Goal: Task Accomplishment & Management: Manage account settings

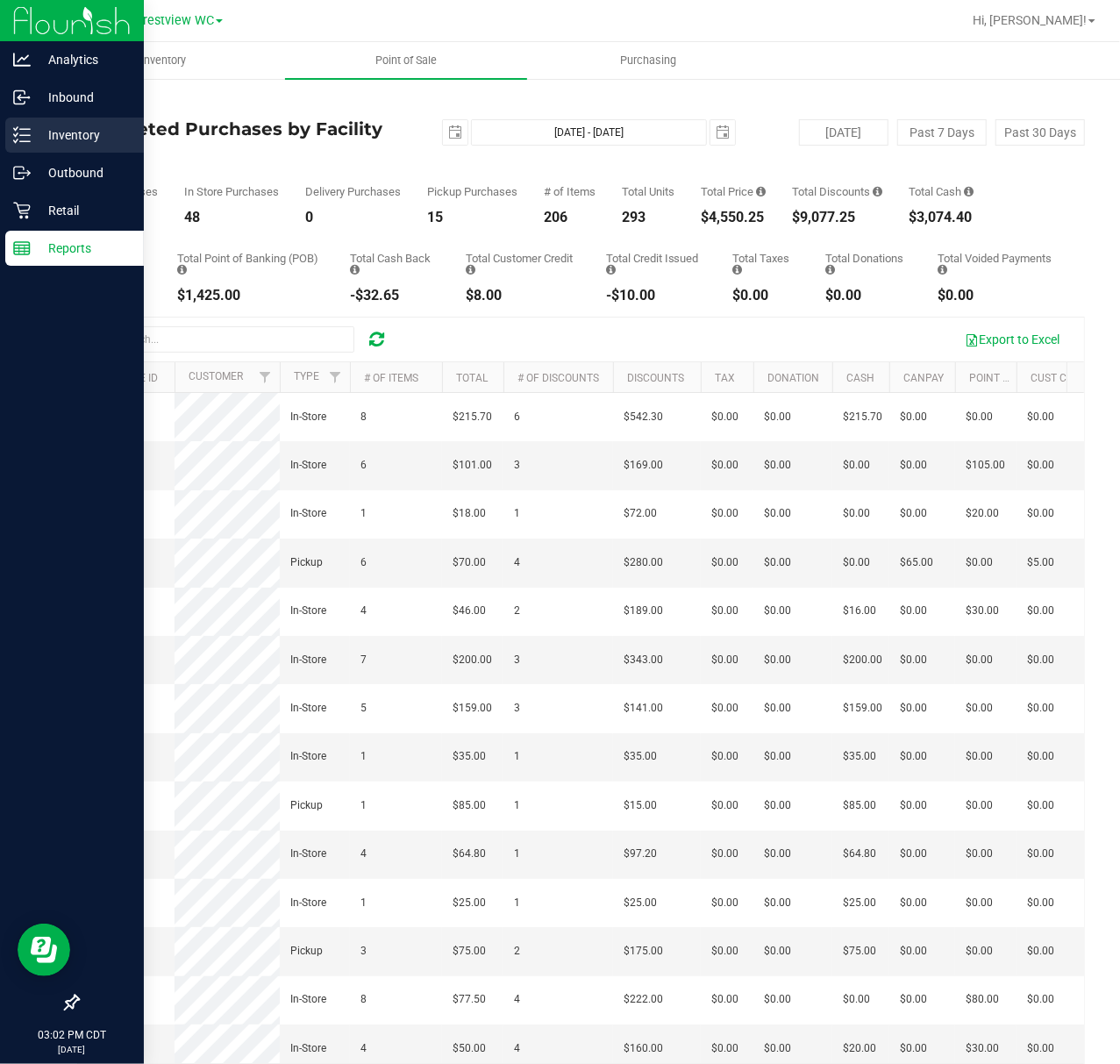
click at [31, 142] on p "Inventory" at bounding box center [83, 135] width 105 height 21
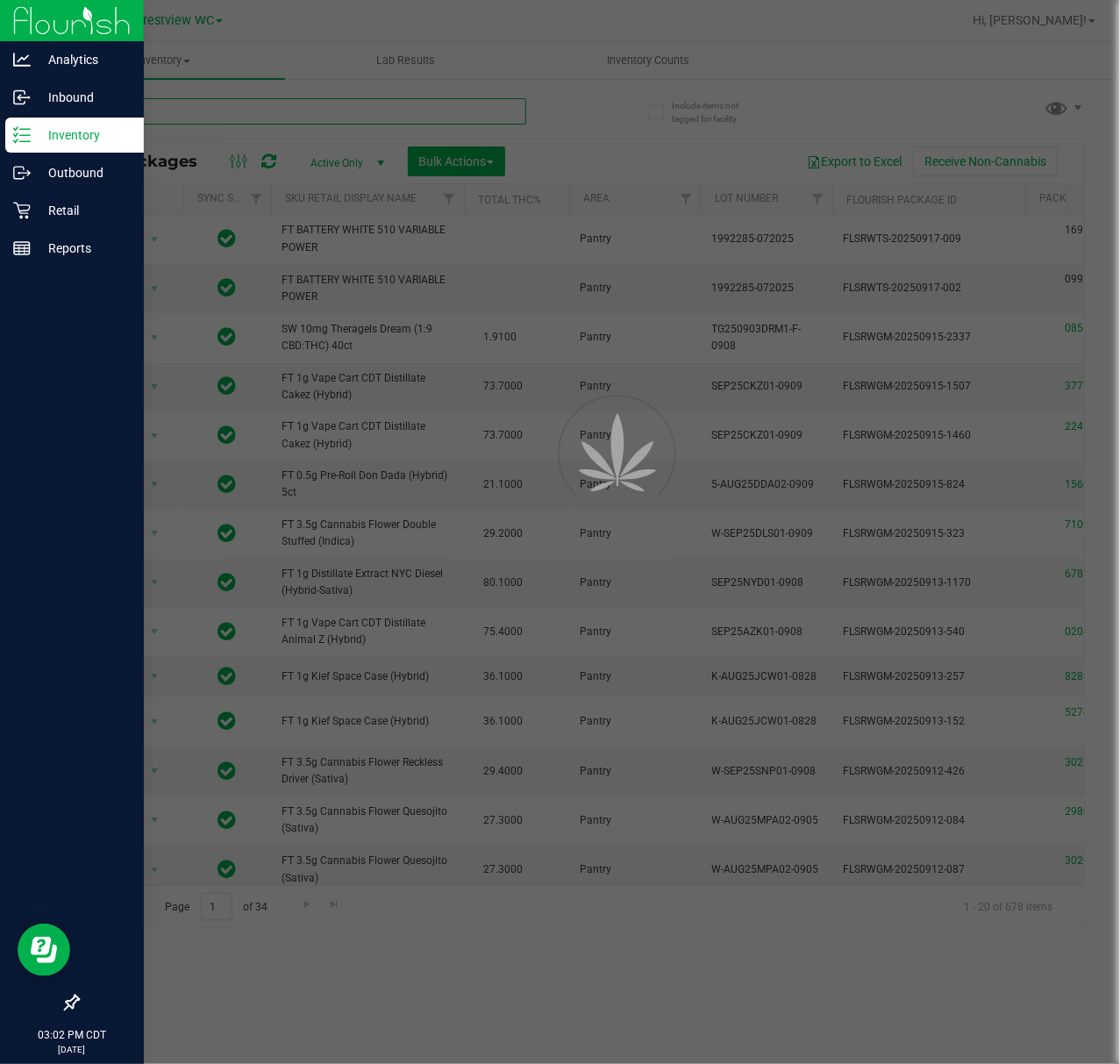
click at [344, 112] on input "text" at bounding box center [301, 111] width 449 height 26
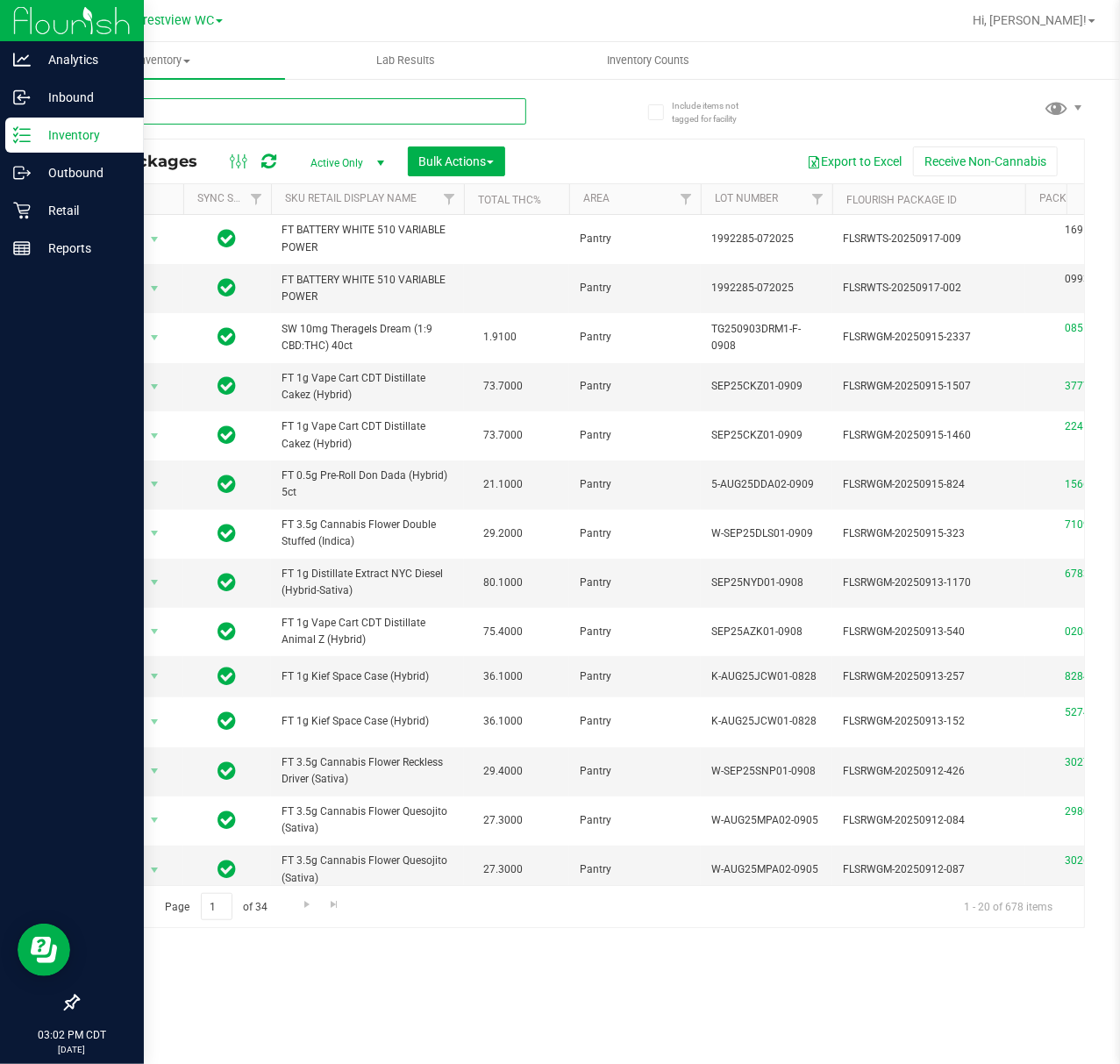
type input "t19"
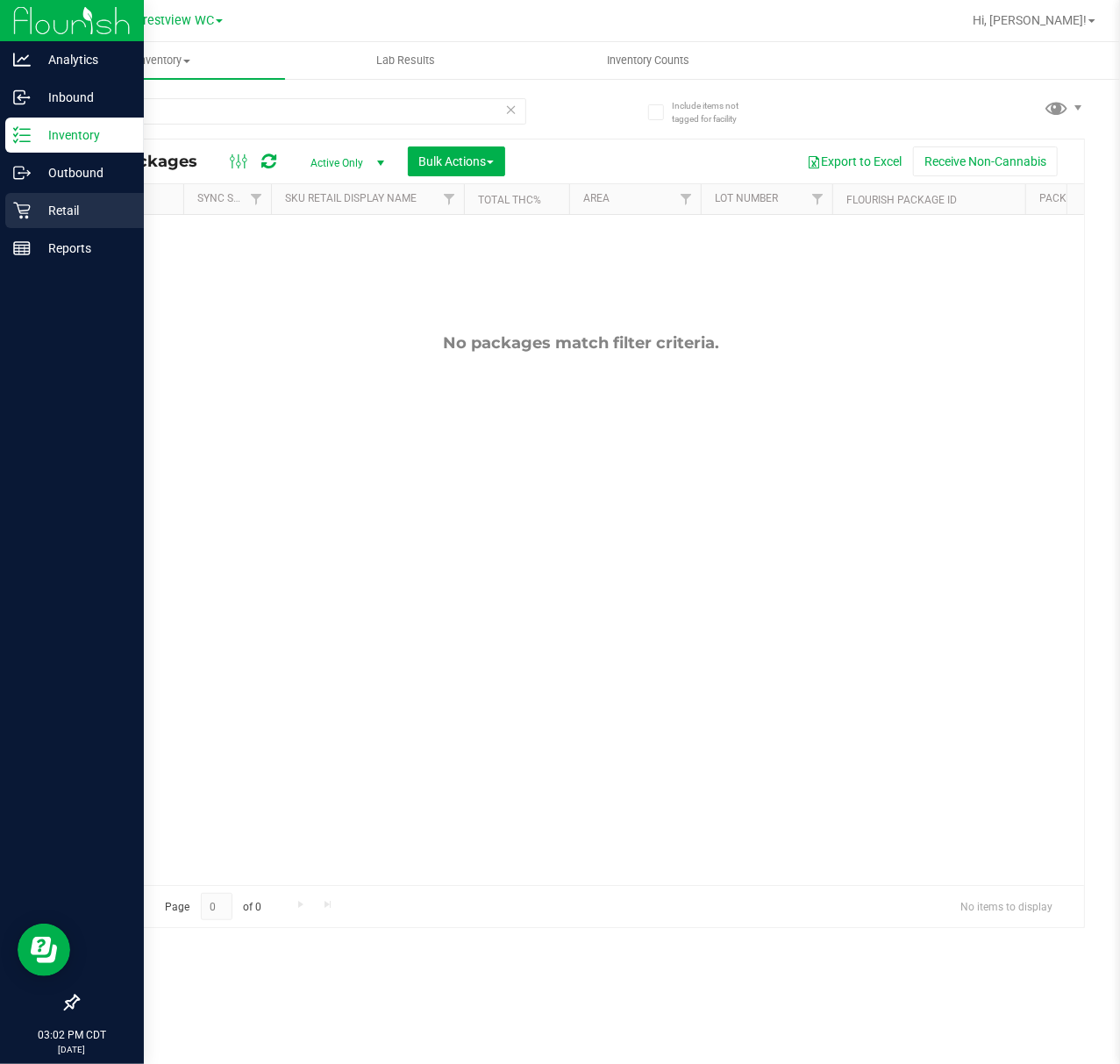
click at [21, 209] on icon at bounding box center [21, 210] width 18 height 18
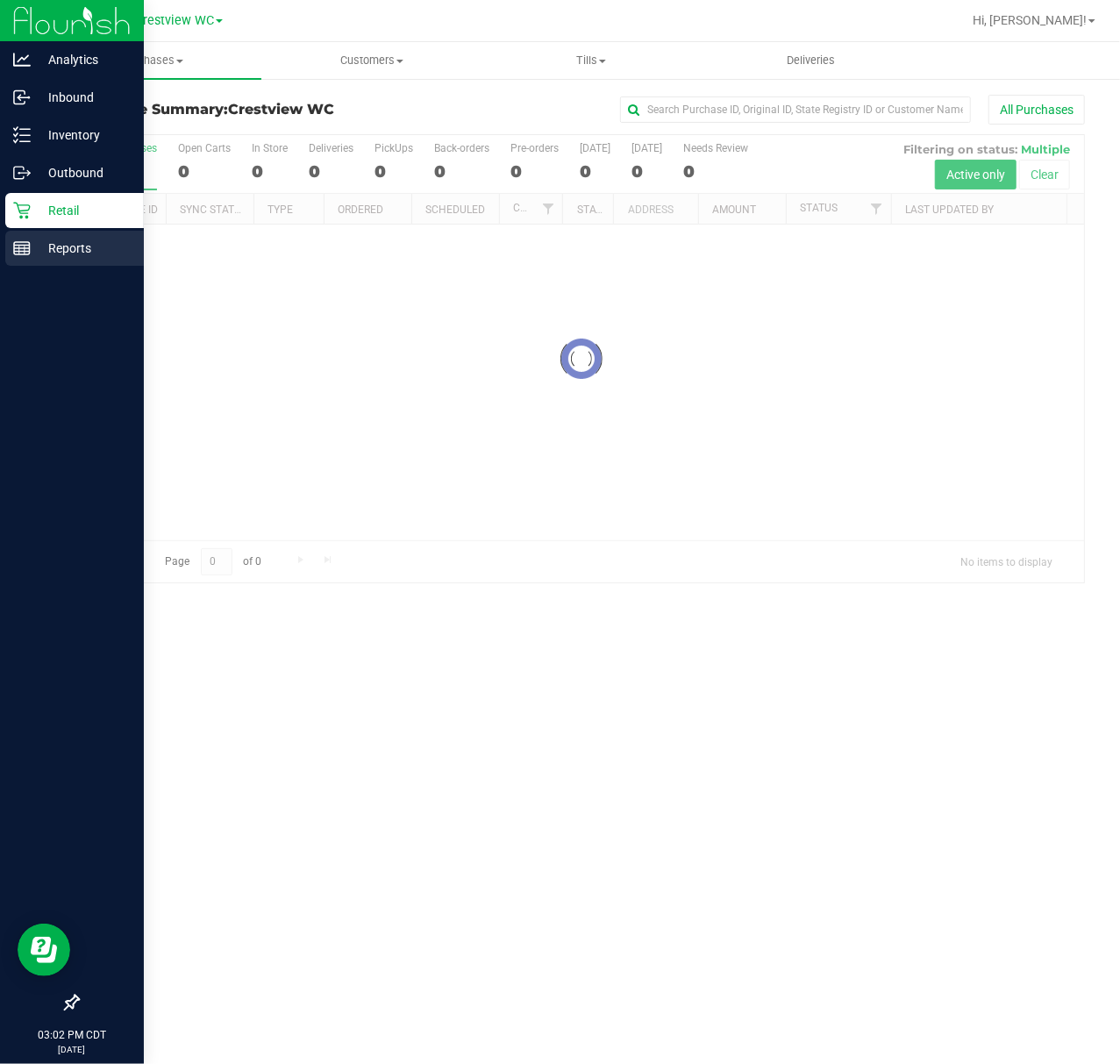
click at [8, 251] on div "Reports" at bounding box center [75, 249] width 139 height 35
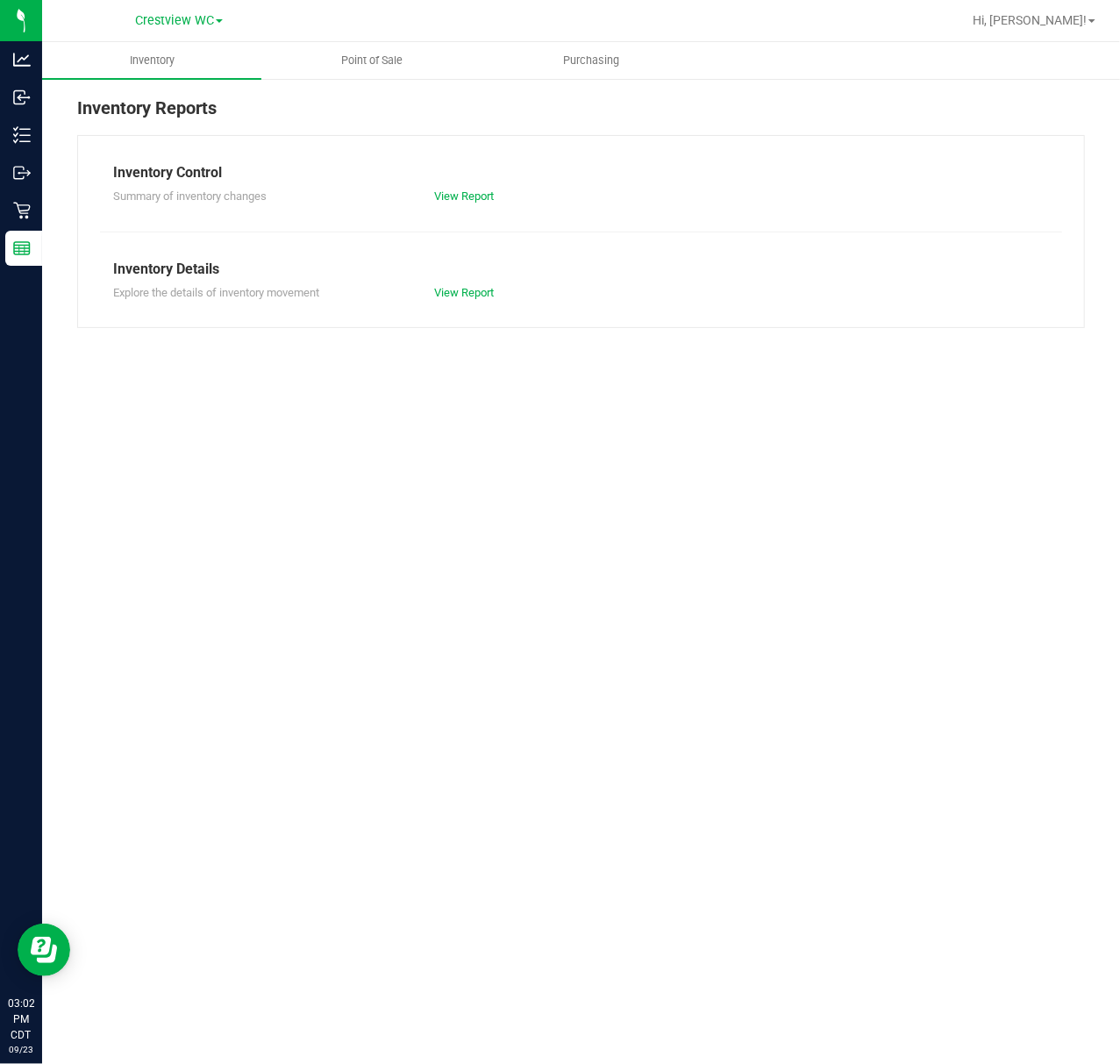
click at [338, 36] on div at bounding box center [638, 20] width 647 height 34
click at [344, 40] on nav "Crestview WC Hi, [PERSON_NAME]!" at bounding box center [581, 21] width 1077 height 43
click at [352, 47] on uib-tab-heading "Point of Sale" at bounding box center [371, 60] width 217 height 35
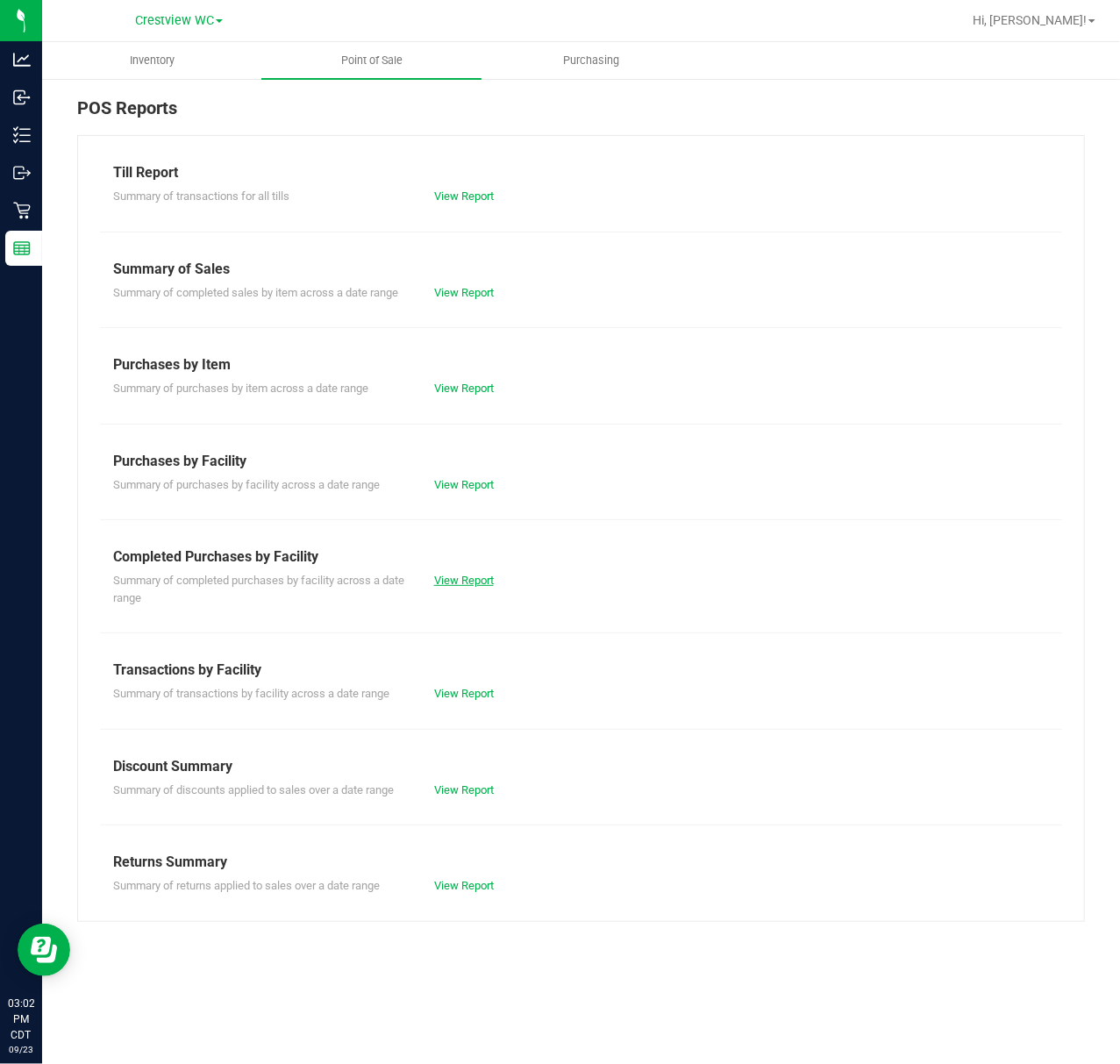
click at [446, 575] on link "View Report" at bounding box center [464, 581] width 60 height 13
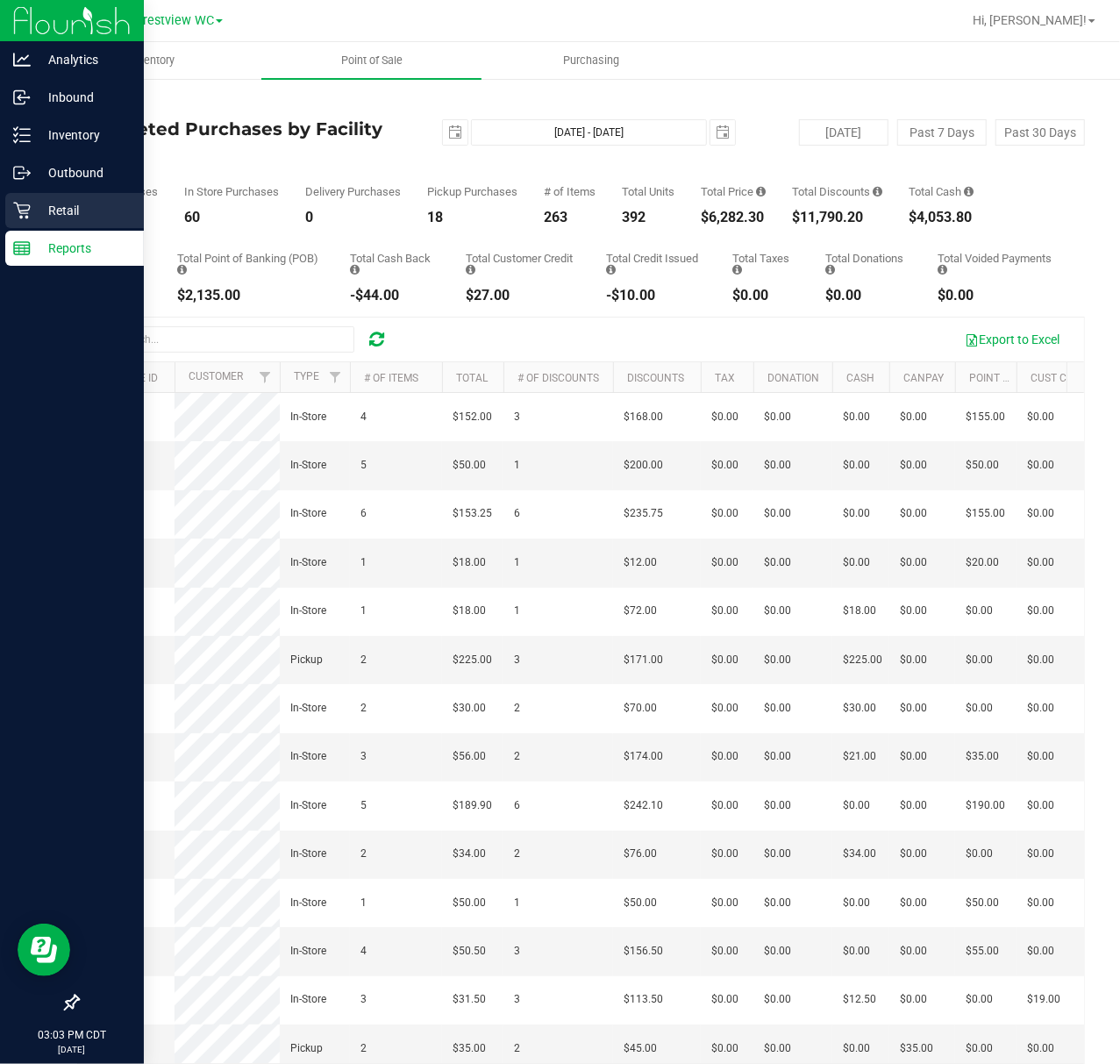
click at [21, 213] on icon at bounding box center [21, 211] width 17 height 17
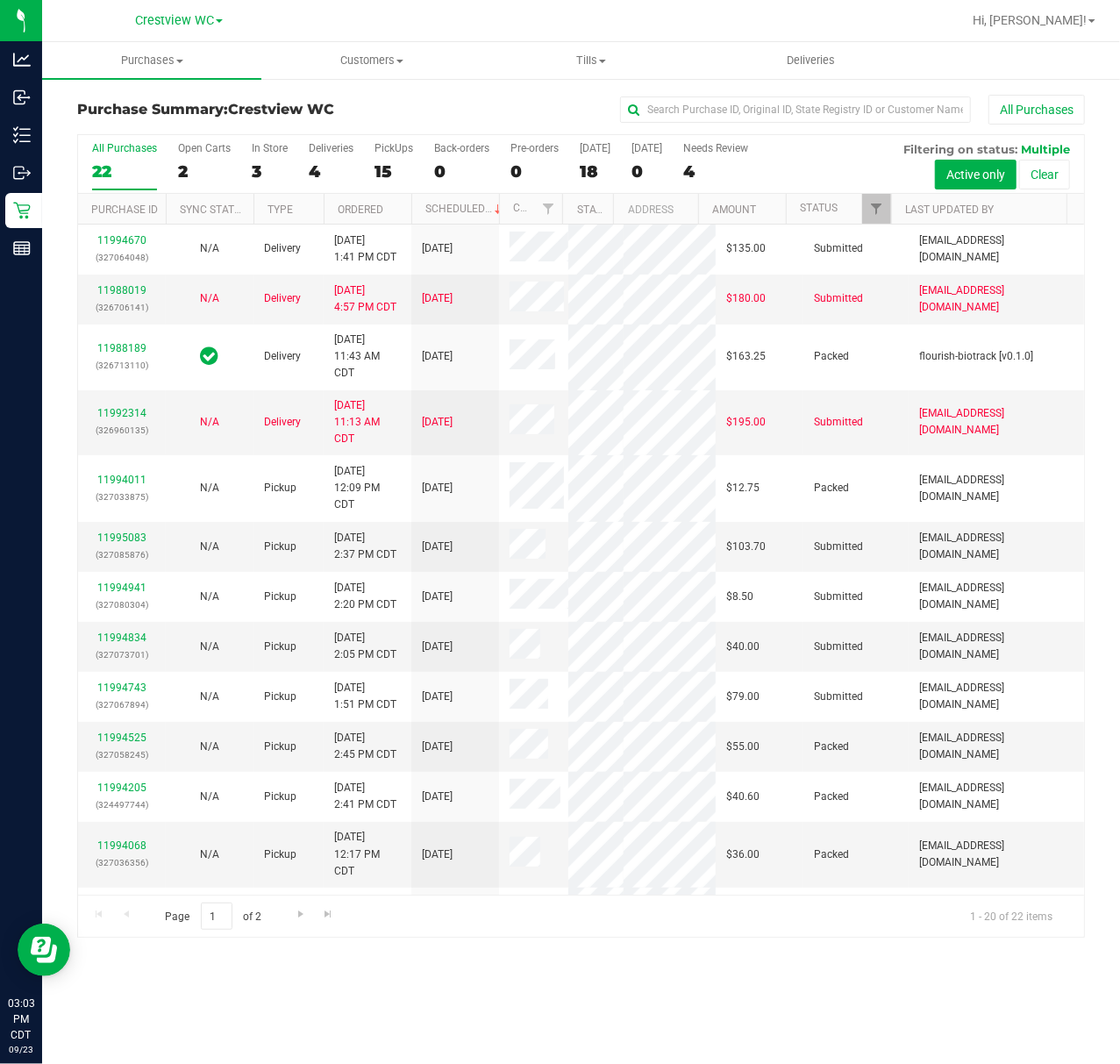
click at [254, 163] on div "3" at bounding box center [269, 172] width 36 height 20
click at [0, 0] on input "In Store 3" at bounding box center [0, 0] width 0 height 0
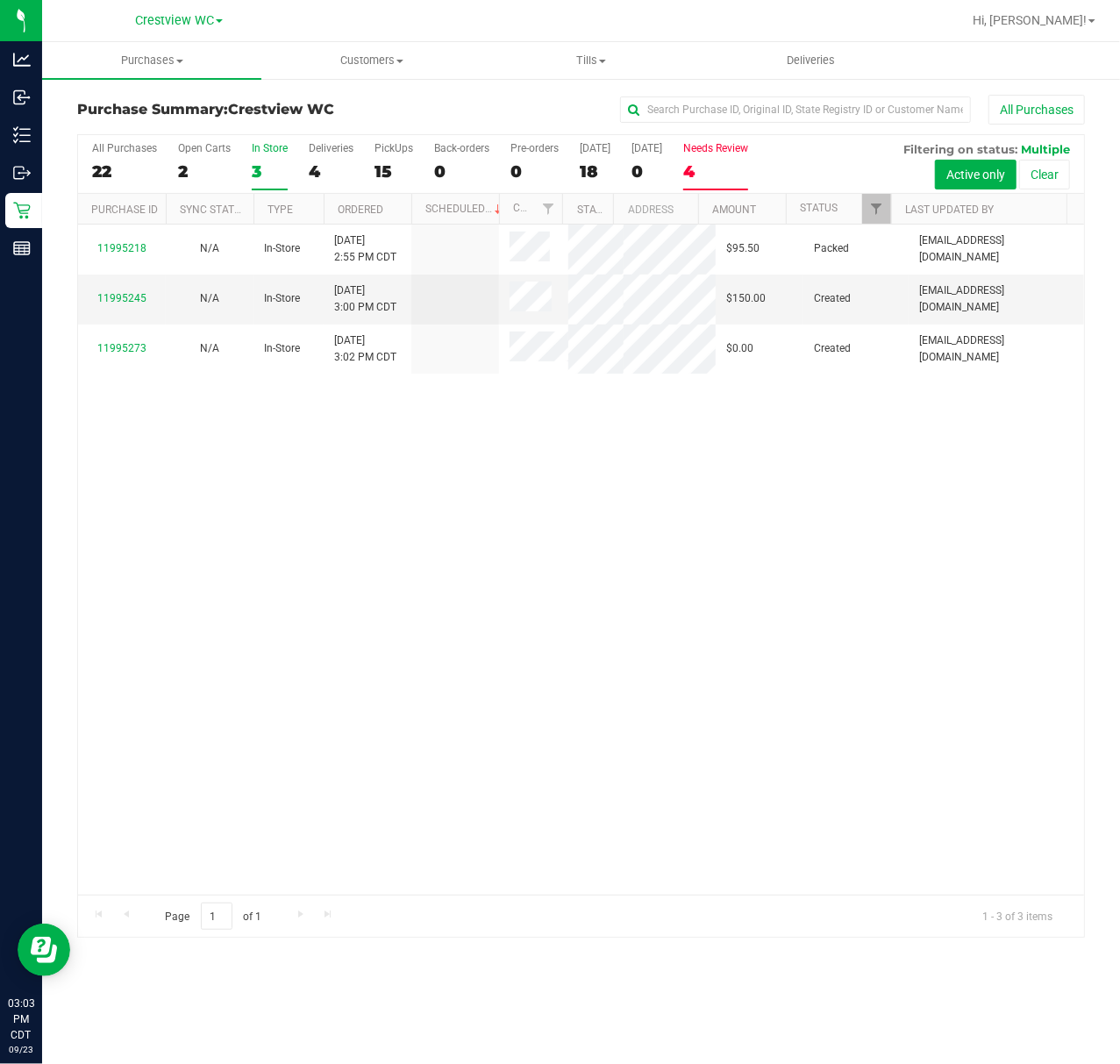
click at [746, 154] on div "Needs Review" at bounding box center [715, 148] width 65 height 12
click at [0, 0] on input "Needs Review 4" at bounding box center [0, 0] width 0 height 0
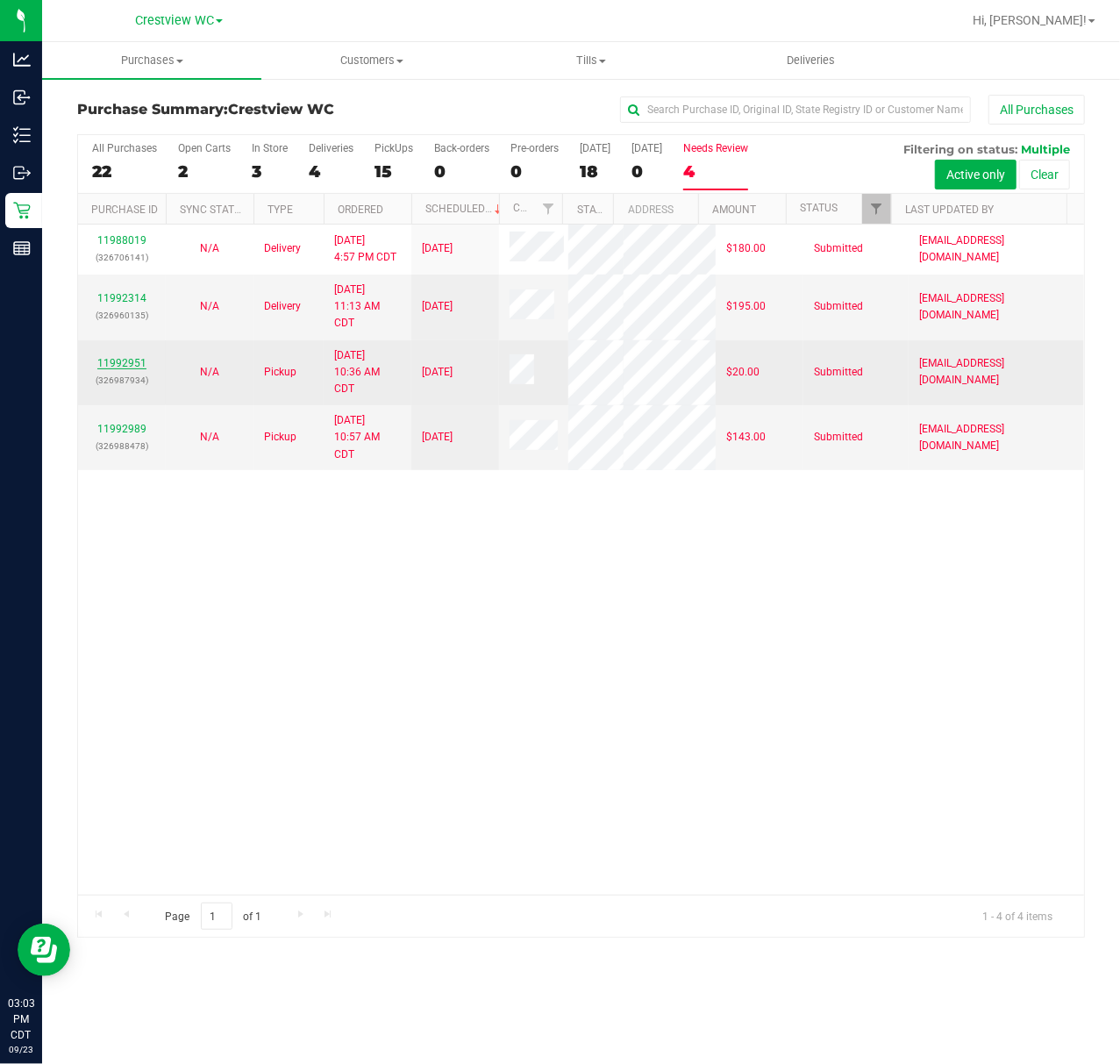
click at [129, 369] on link "11992951" at bounding box center [121, 362] width 49 height 12
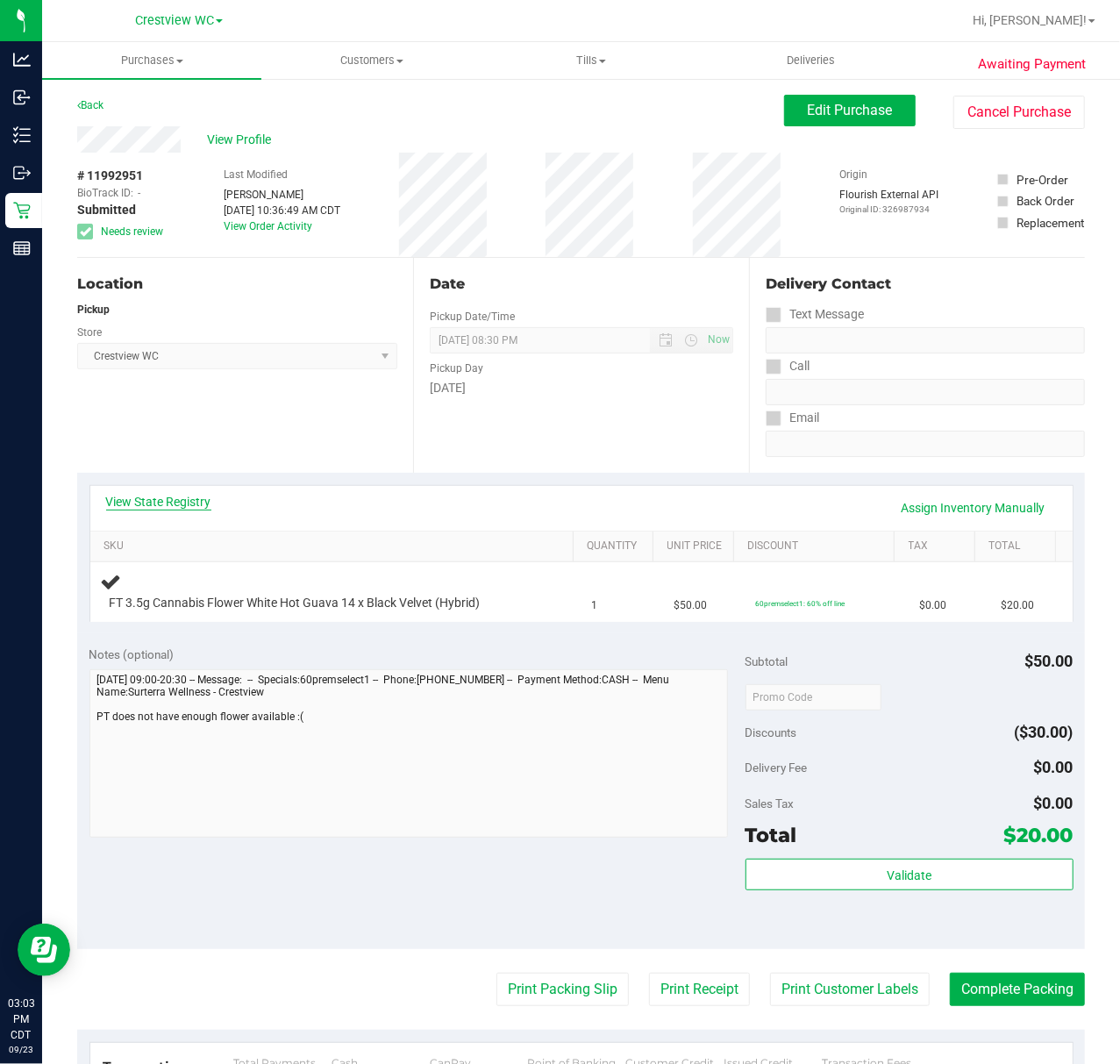
click at [188, 496] on link "View State Registry" at bounding box center [159, 501] width 105 height 18
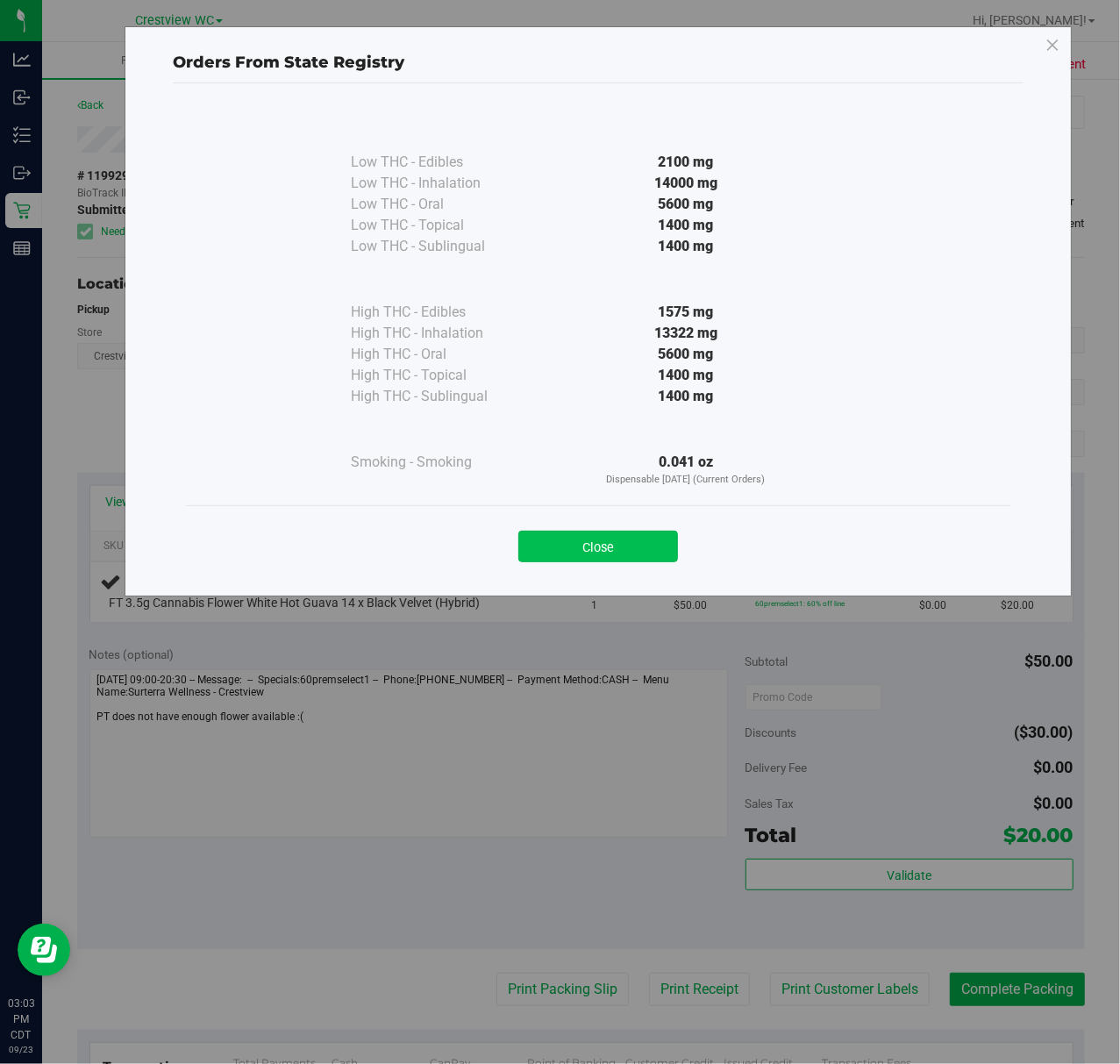
click at [615, 540] on button "Close" at bounding box center [598, 546] width 160 height 31
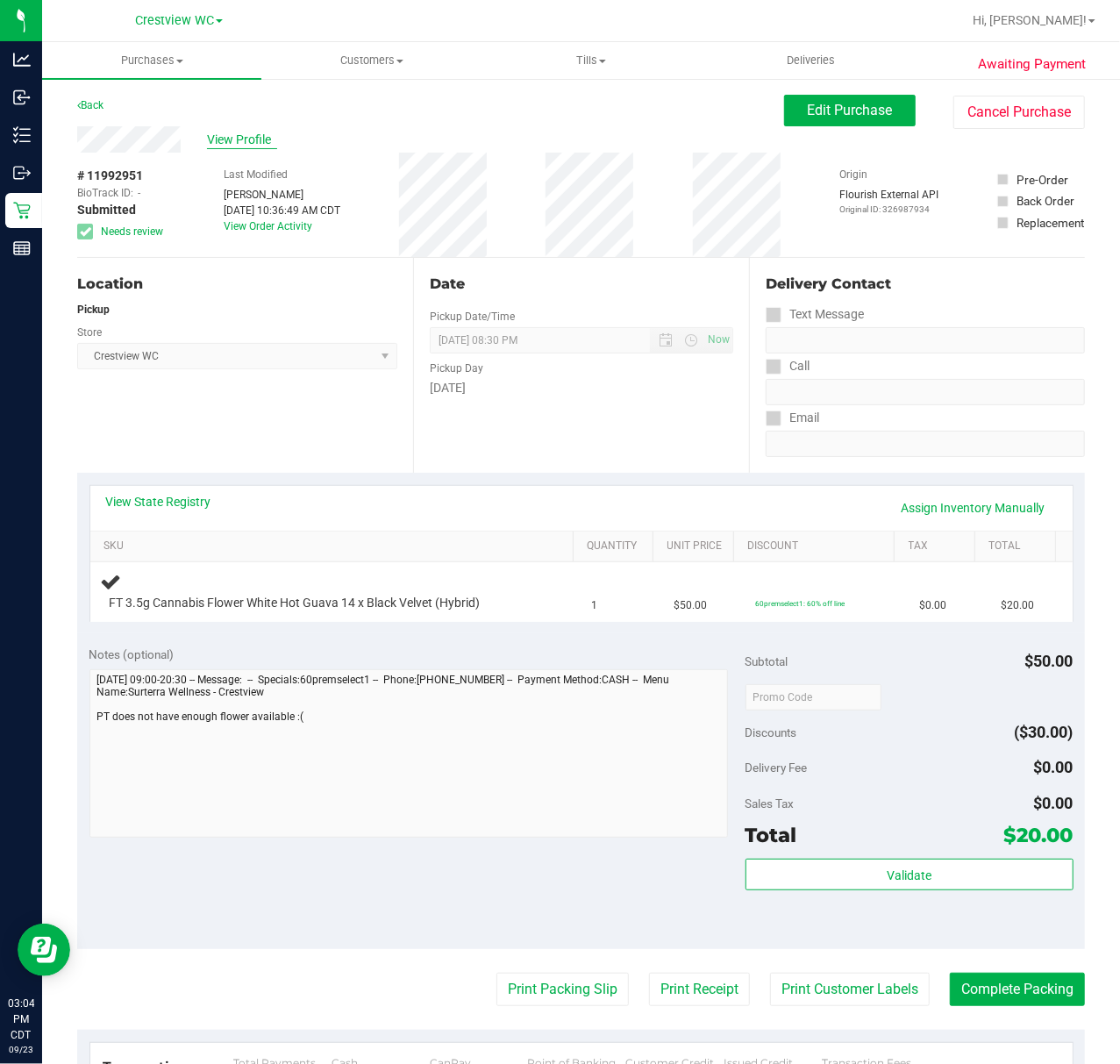
click at [242, 133] on span "View Profile" at bounding box center [242, 140] width 70 height 18
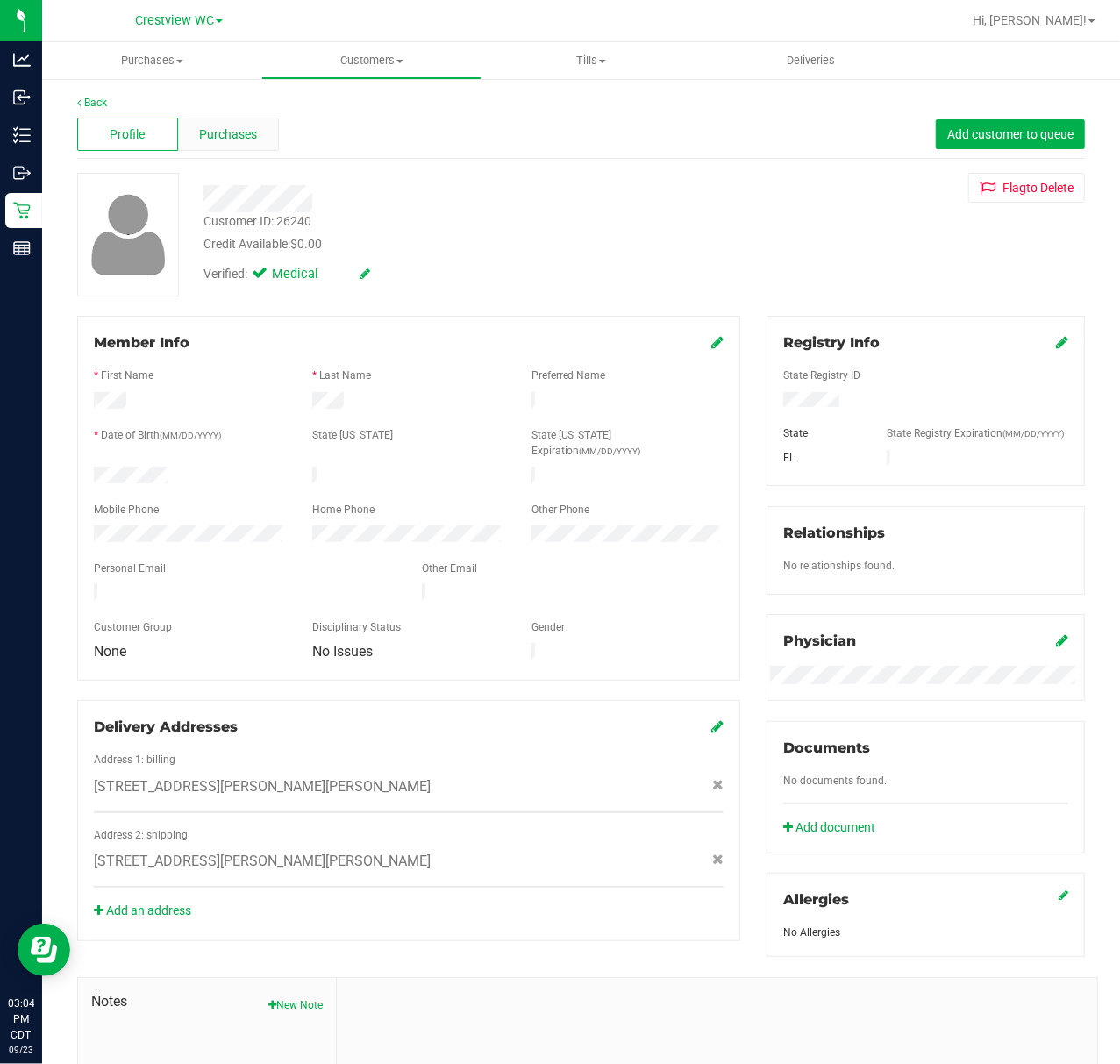
click at [238, 145] on div "Purchases" at bounding box center [228, 134] width 101 height 33
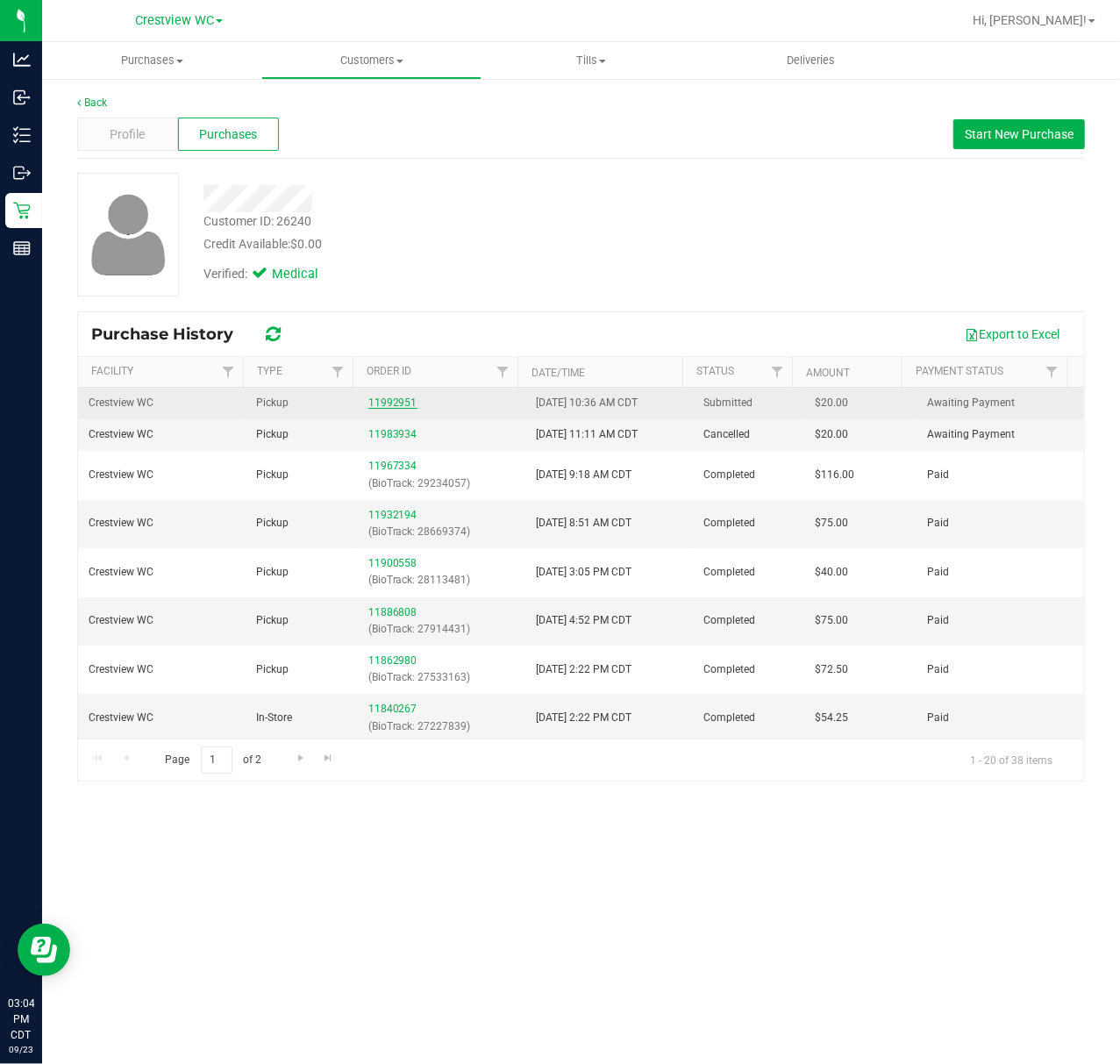
click at [369, 403] on link "11992951" at bounding box center [393, 402] width 49 height 12
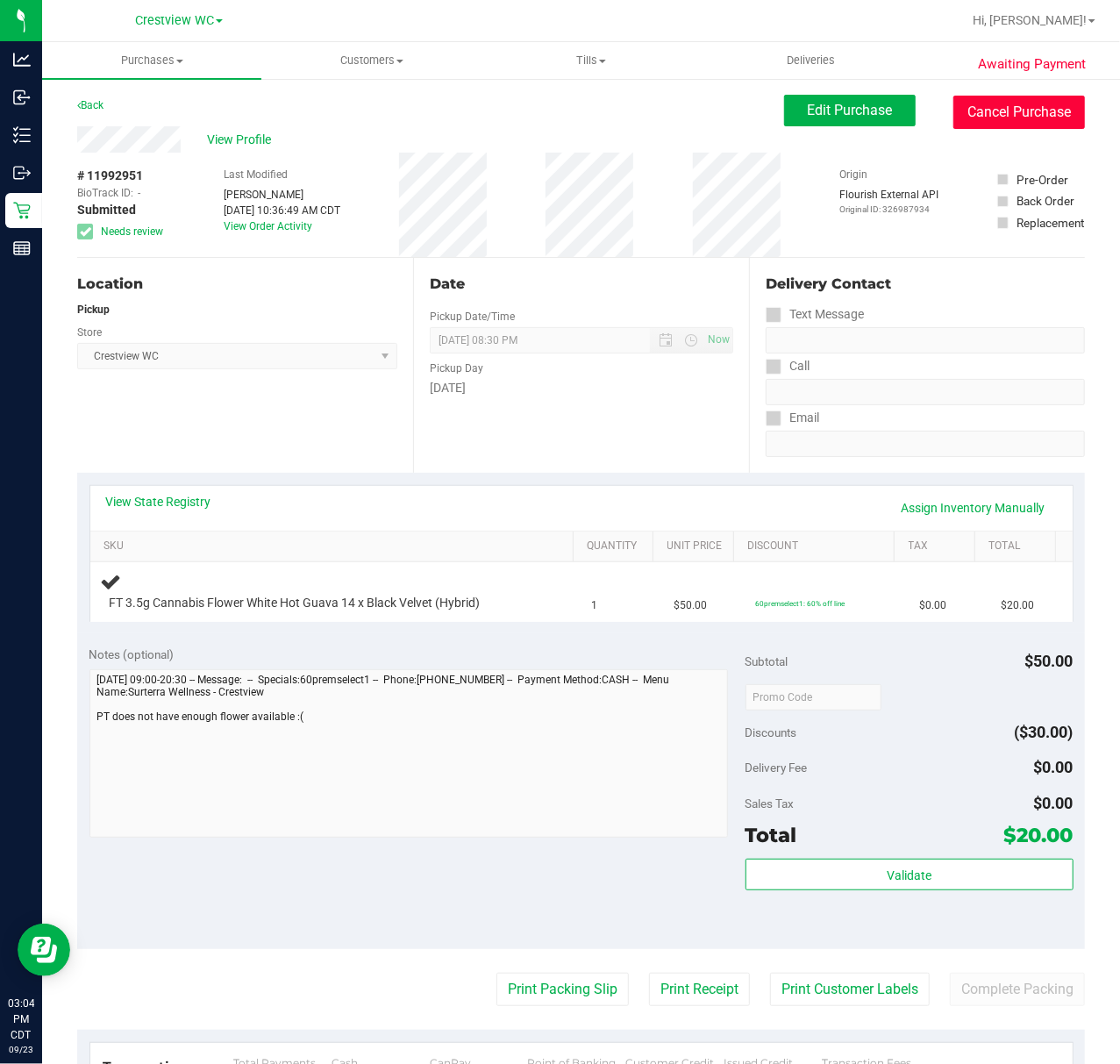
click at [1025, 113] on button "Cancel Purchase" at bounding box center [1018, 112] width 131 height 33
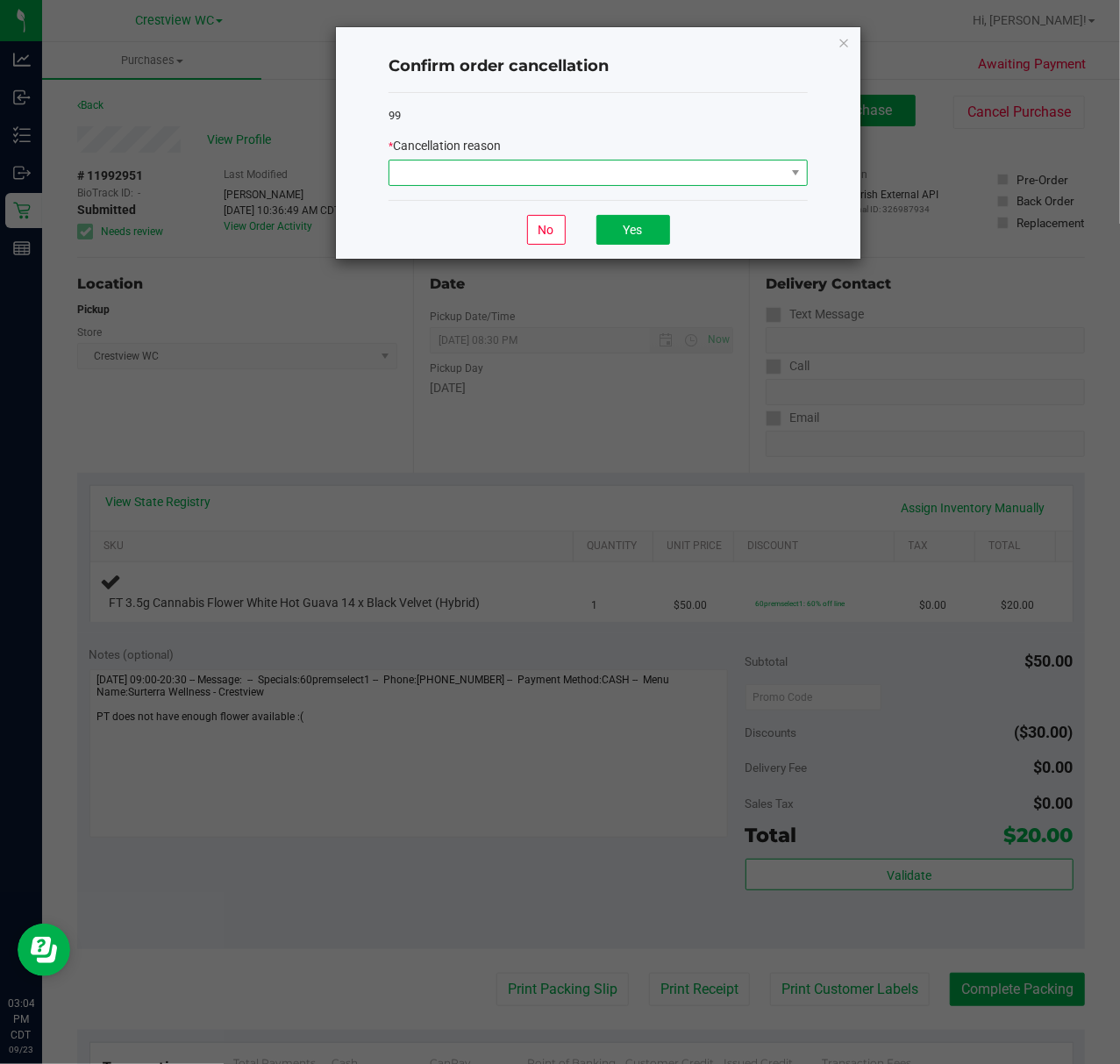
click at [637, 173] on span at bounding box center [587, 173] width 396 height 25
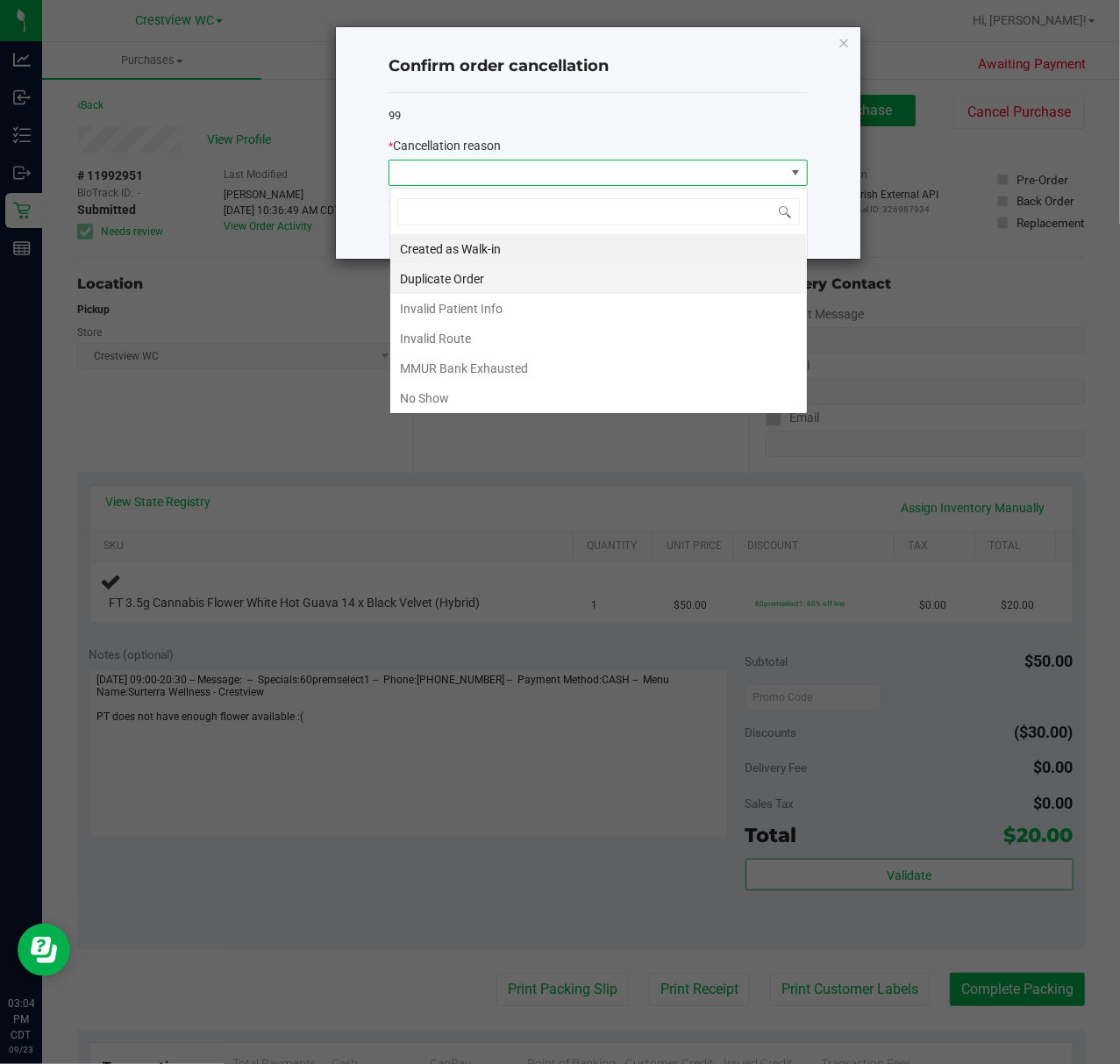
scroll to position [26, 419]
click at [479, 372] on li "MMUR Bank Exhausted" at bounding box center [598, 368] width 417 height 30
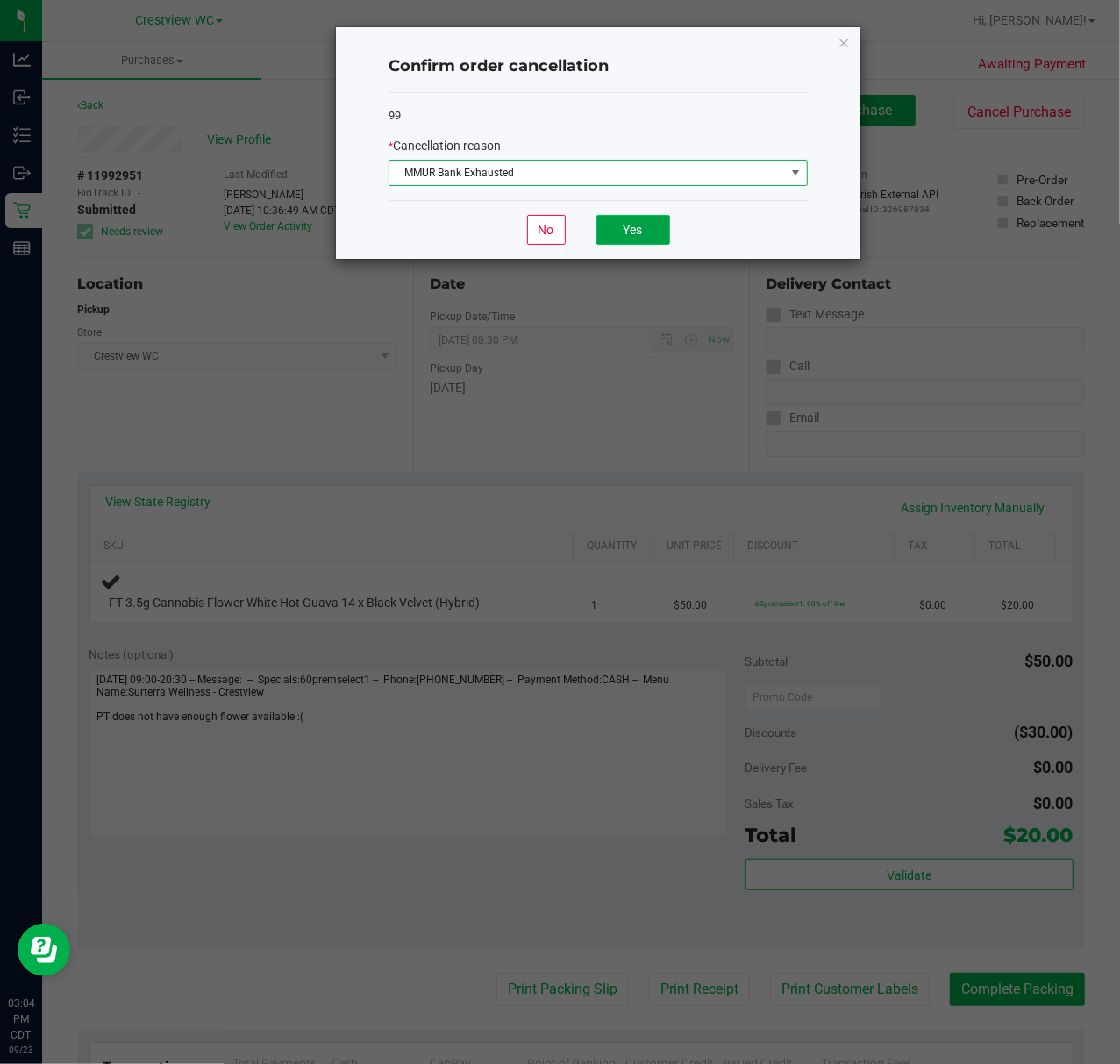
click at [625, 242] on button "Yes" at bounding box center [633, 229] width 74 height 30
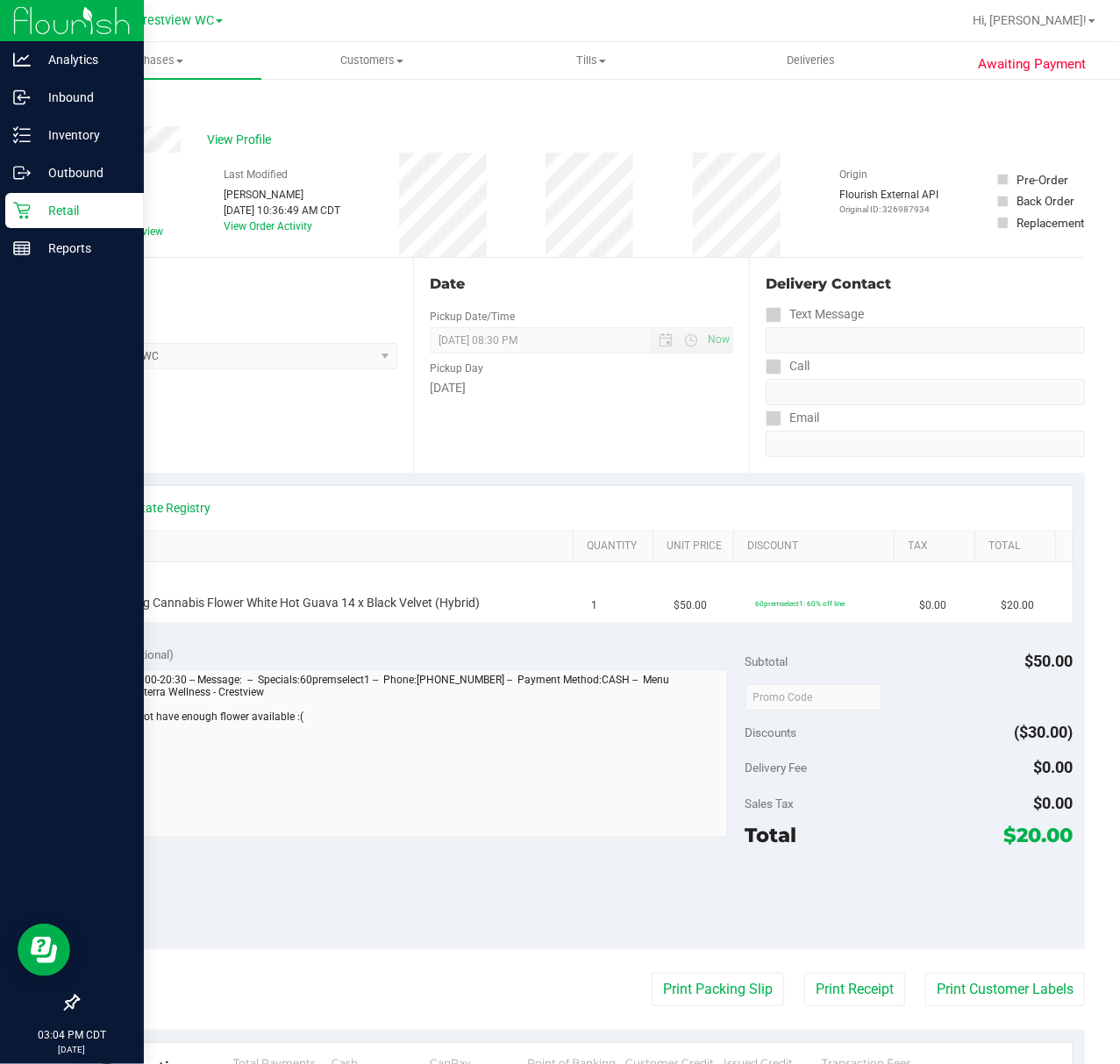
click at [23, 217] on icon at bounding box center [21, 210] width 18 height 18
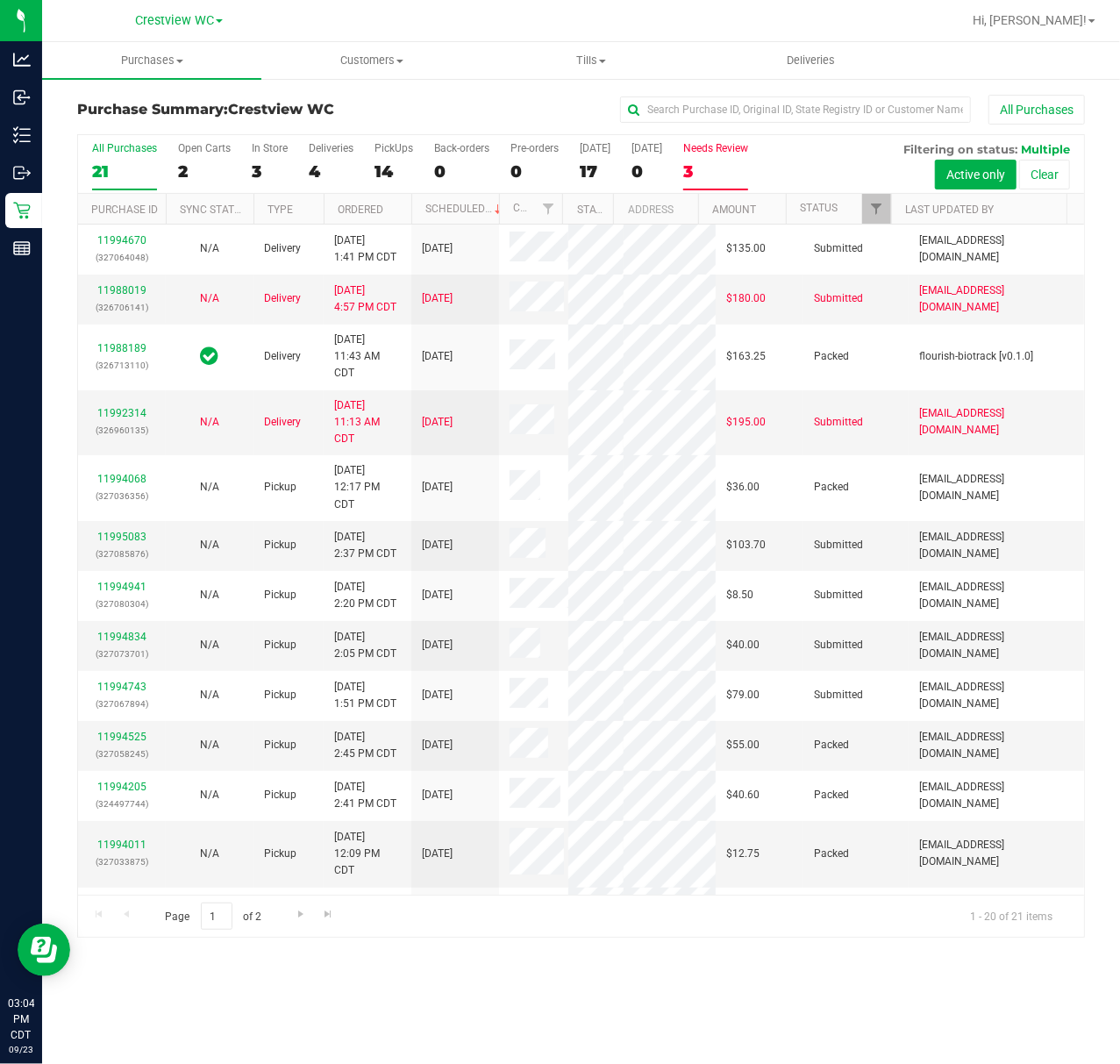
click at [712, 165] on div "3" at bounding box center [715, 172] width 65 height 20
click at [0, 0] on input "Needs Review 3" at bounding box center [0, 0] width 0 height 0
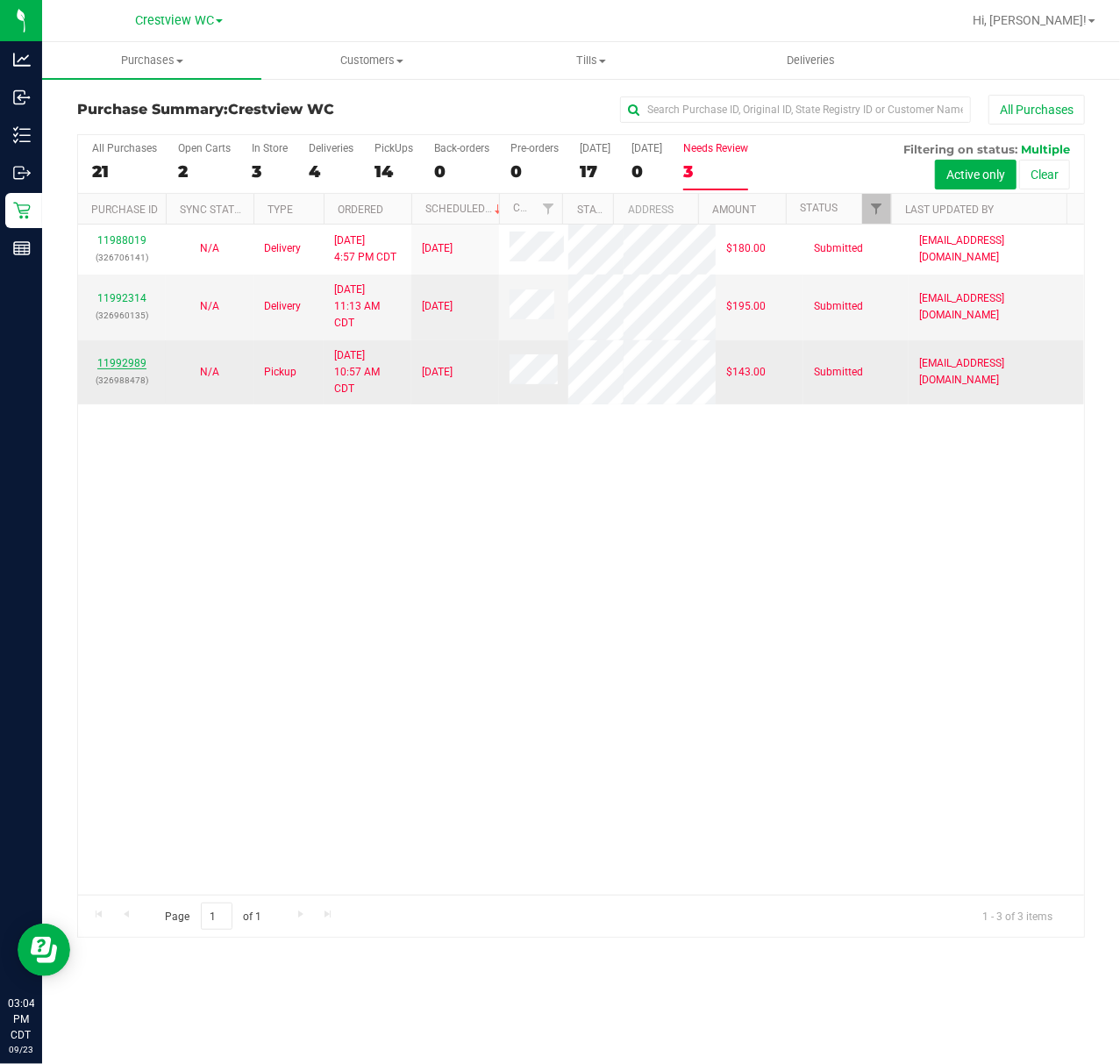
click at [129, 369] on link "11992989" at bounding box center [121, 362] width 49 height 12
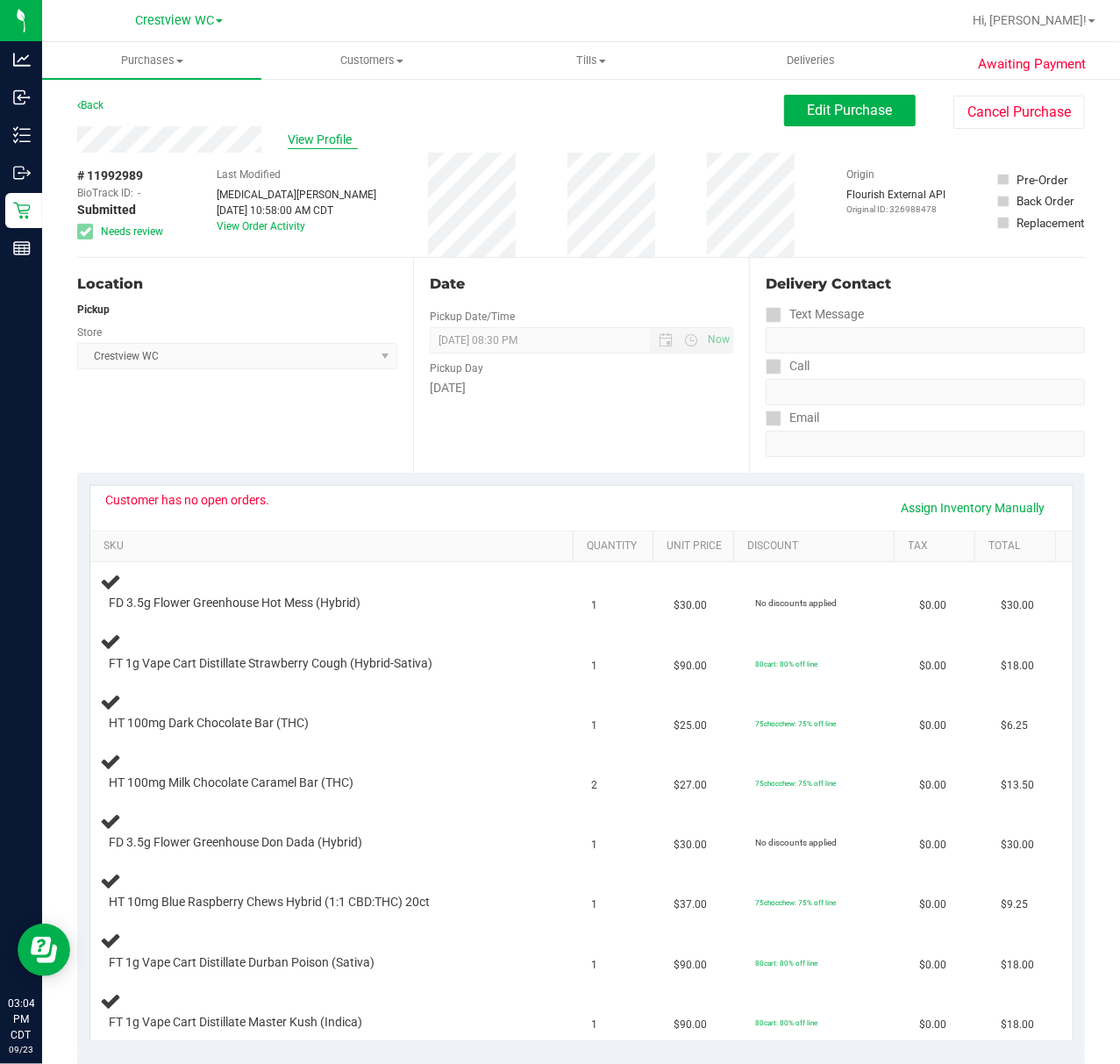
click at [323, 135] on span "View Profile" at bounding box center [323, 140] width 70 height 18
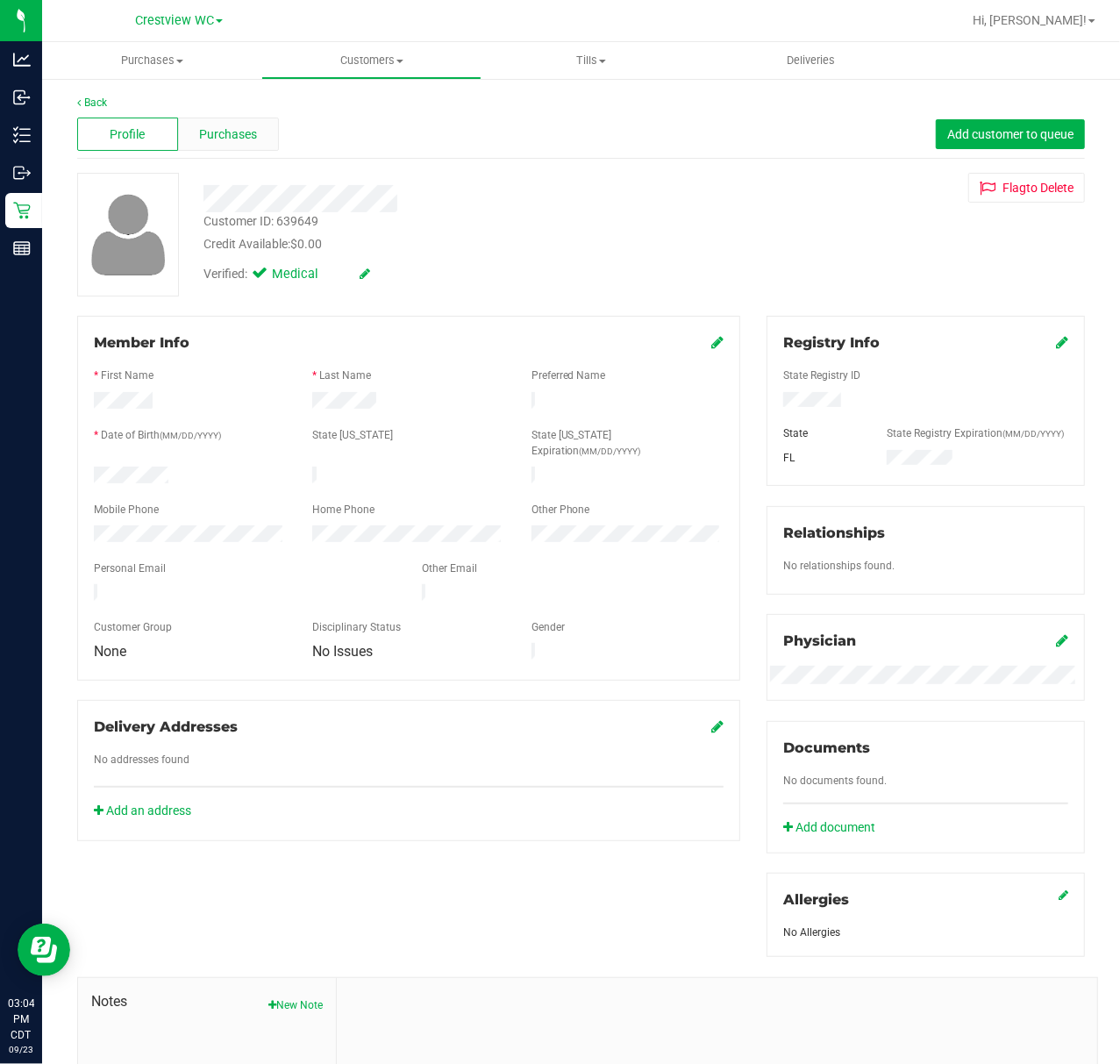
click at [230, 147] on div "Purchases" at bounding box center [228, 134] width 101 height 33
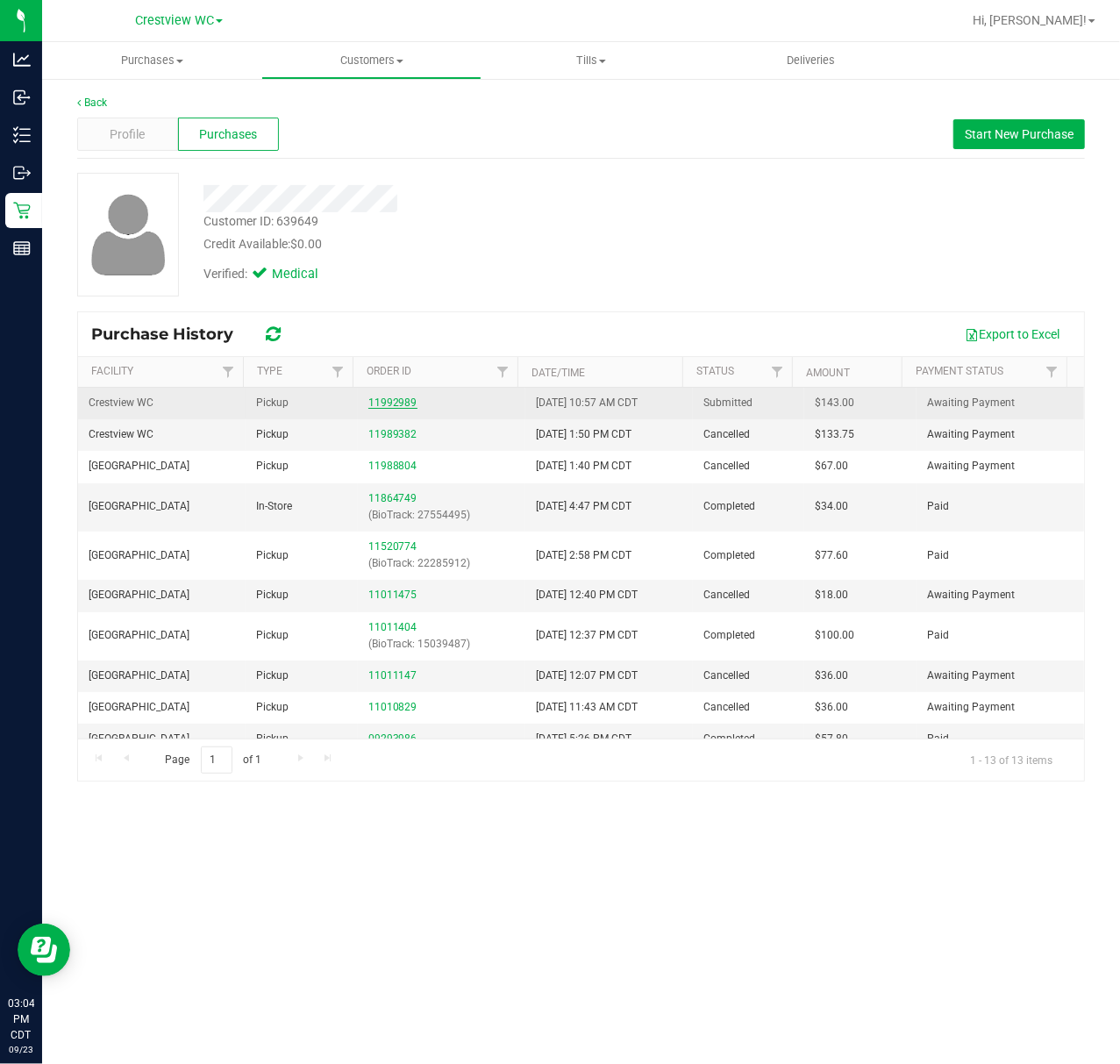
click at [379, 407] on link "11992989" at bounding box center [393, 402] width 49 height 12
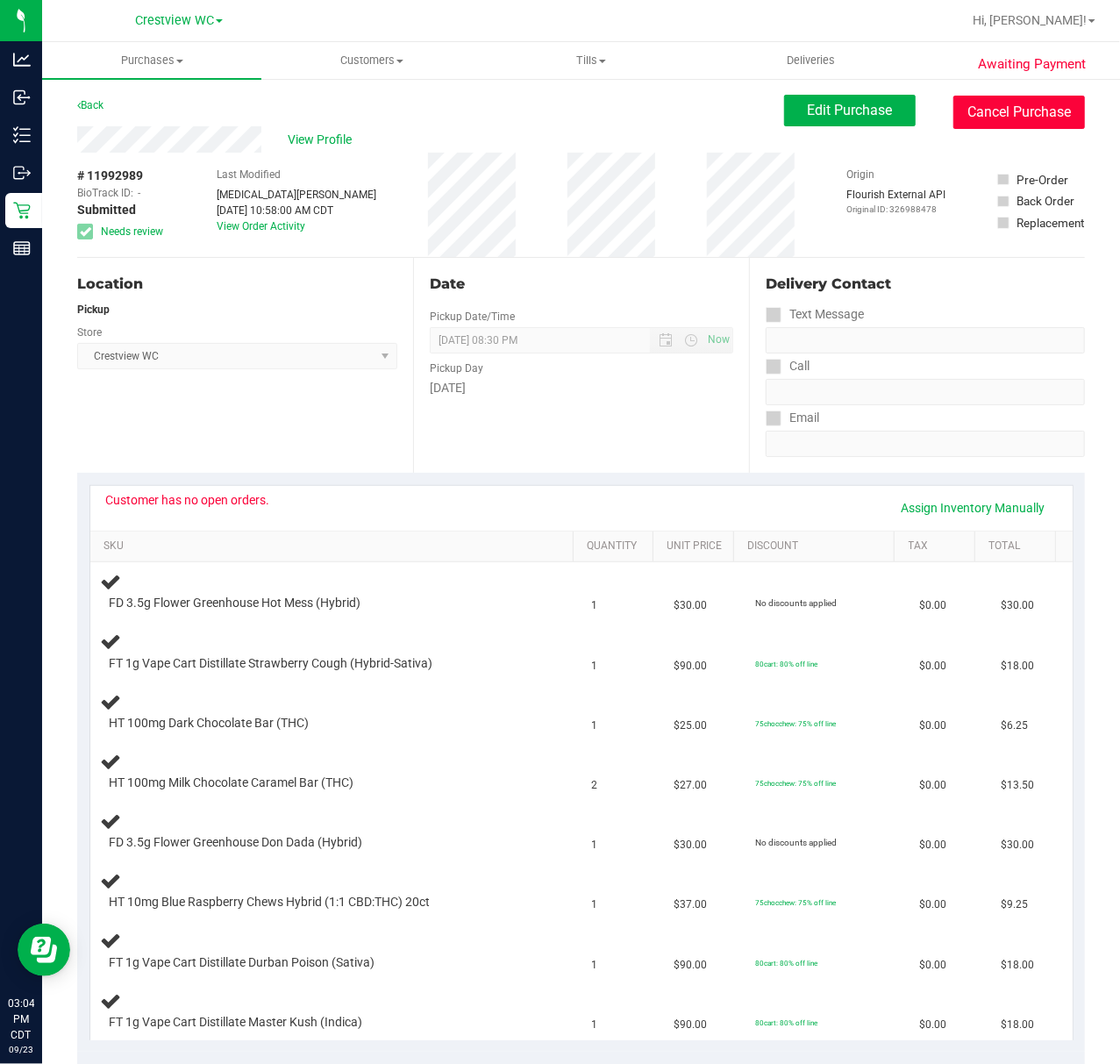
click at [993, 102] on button "Cancel Purchase" at bounding box center [1018, 112] width 131 height 33
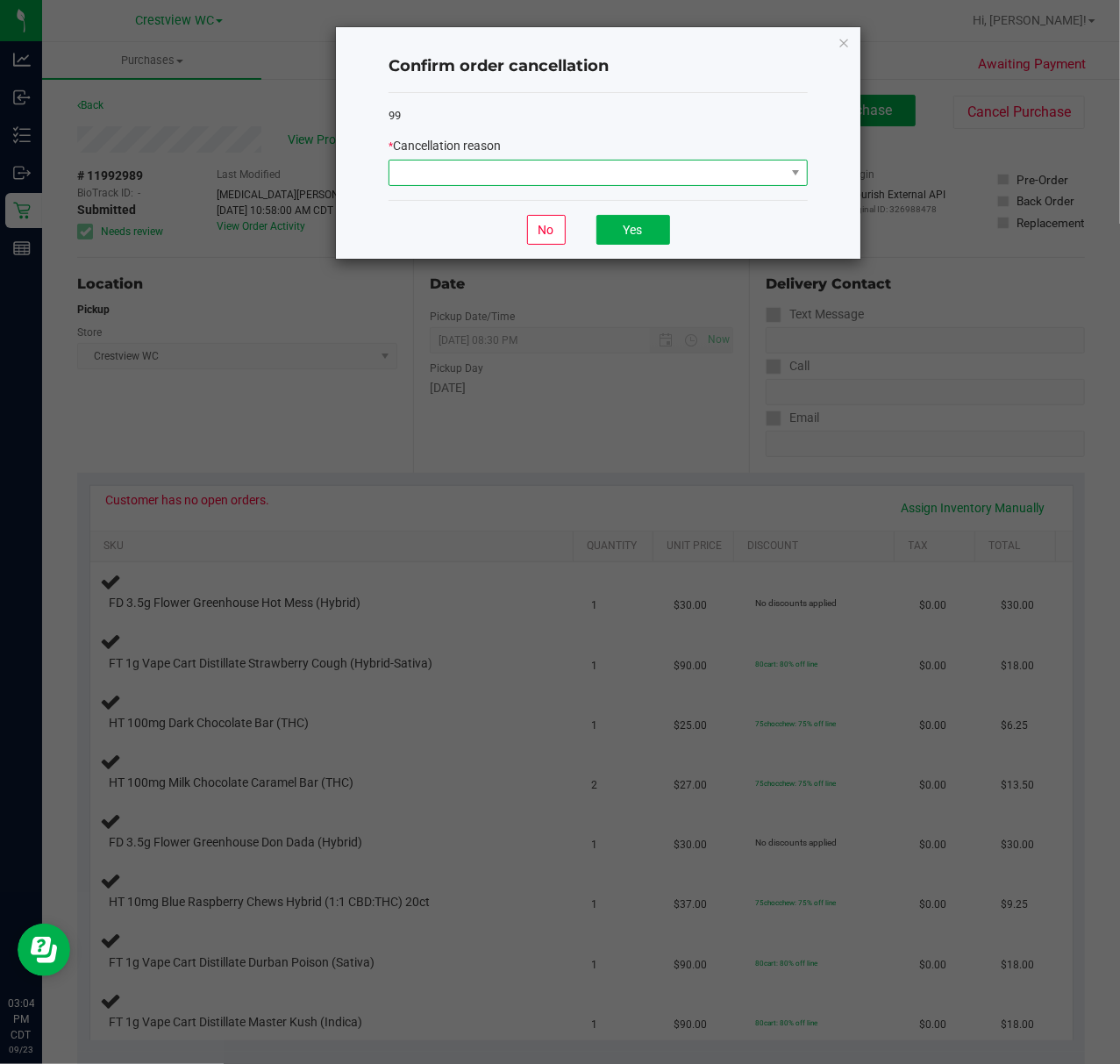
click at [710, 173] on span at bounding box center [587, 173] width 396 height 25
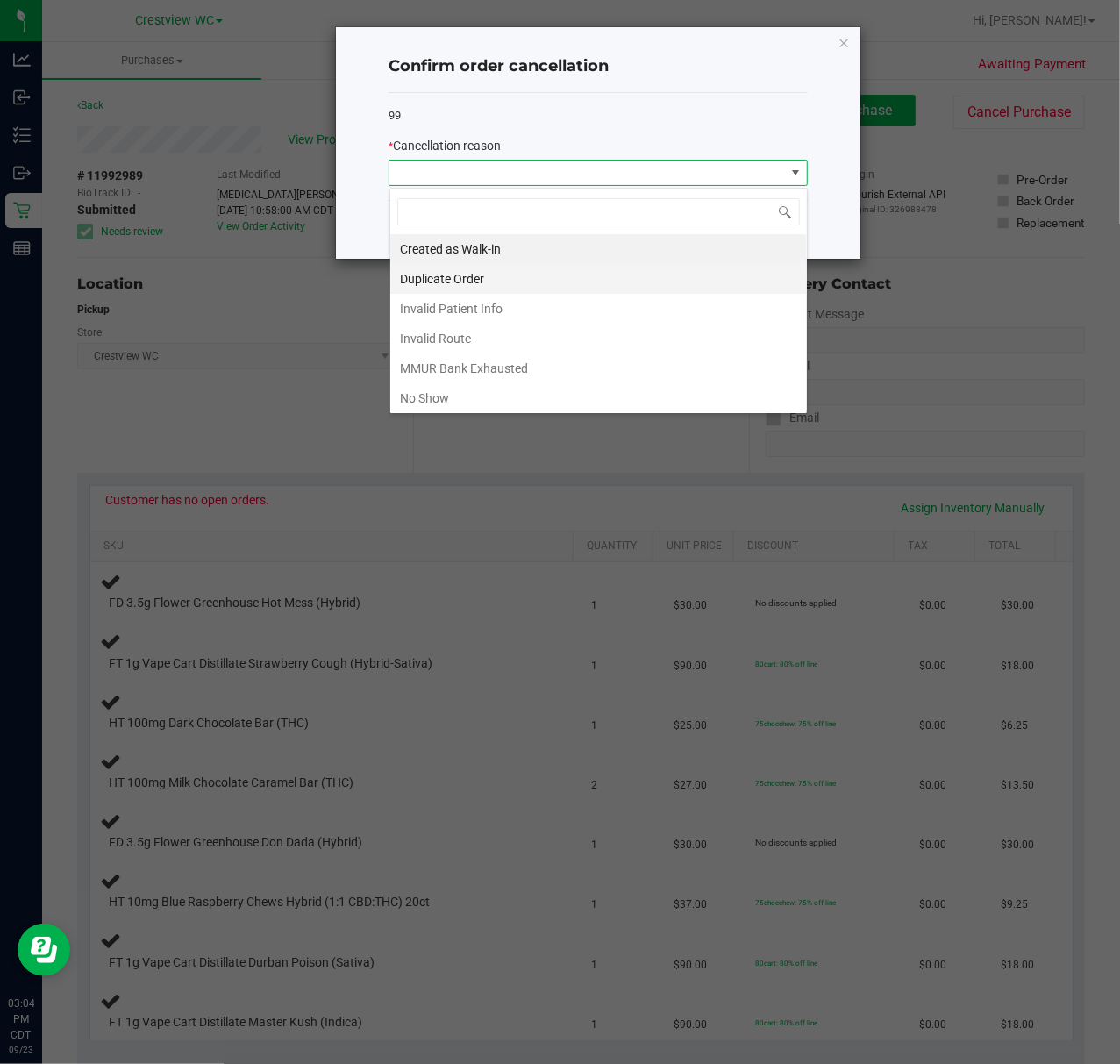
scroll to position [26, 419]
click at [463, 384] on li "MMUR Bank Exhausted" at bounding box center [598, 368] width 417 height 30
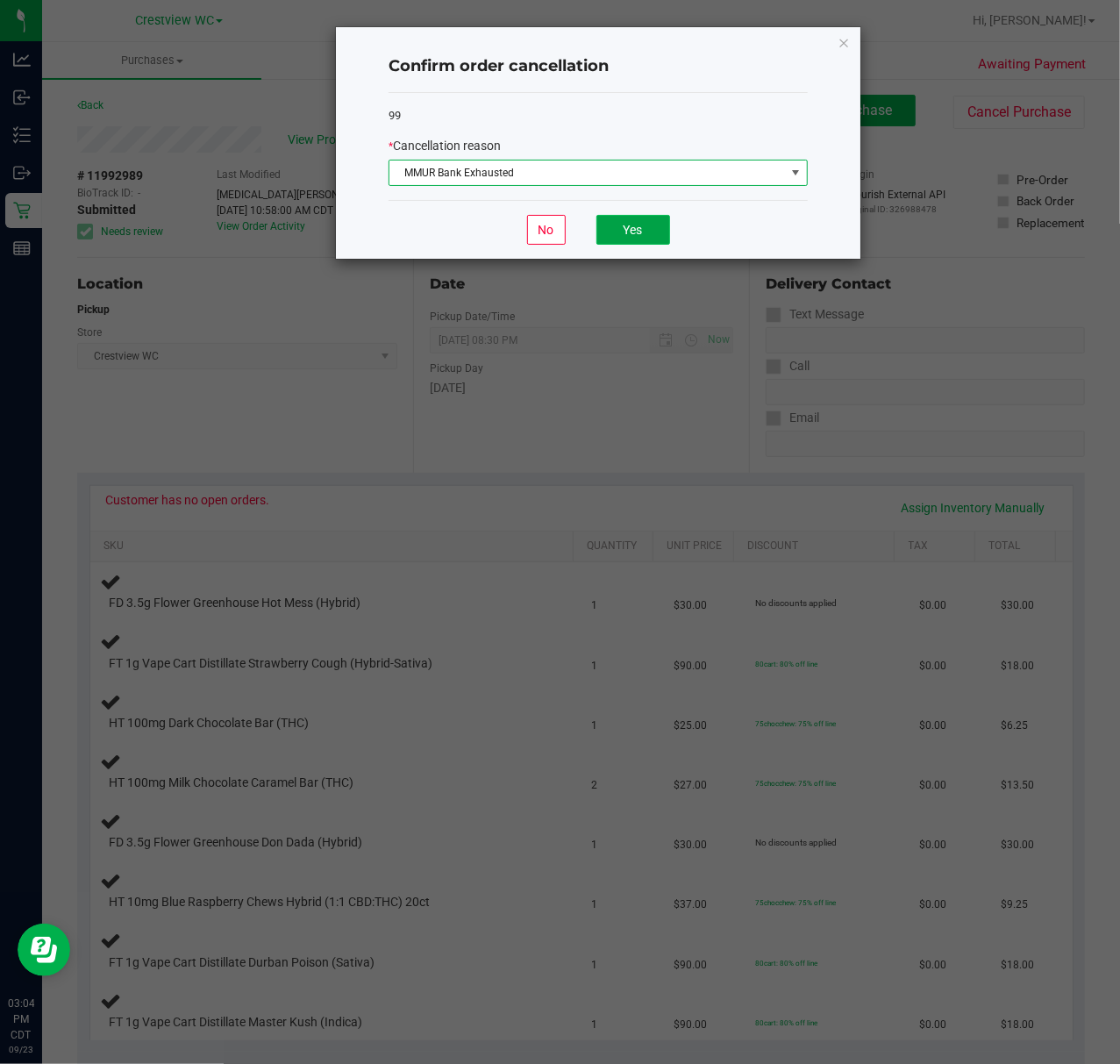
click at [618, 240] on button "Yes" at bounding box center [633, 229] width 74 height 30
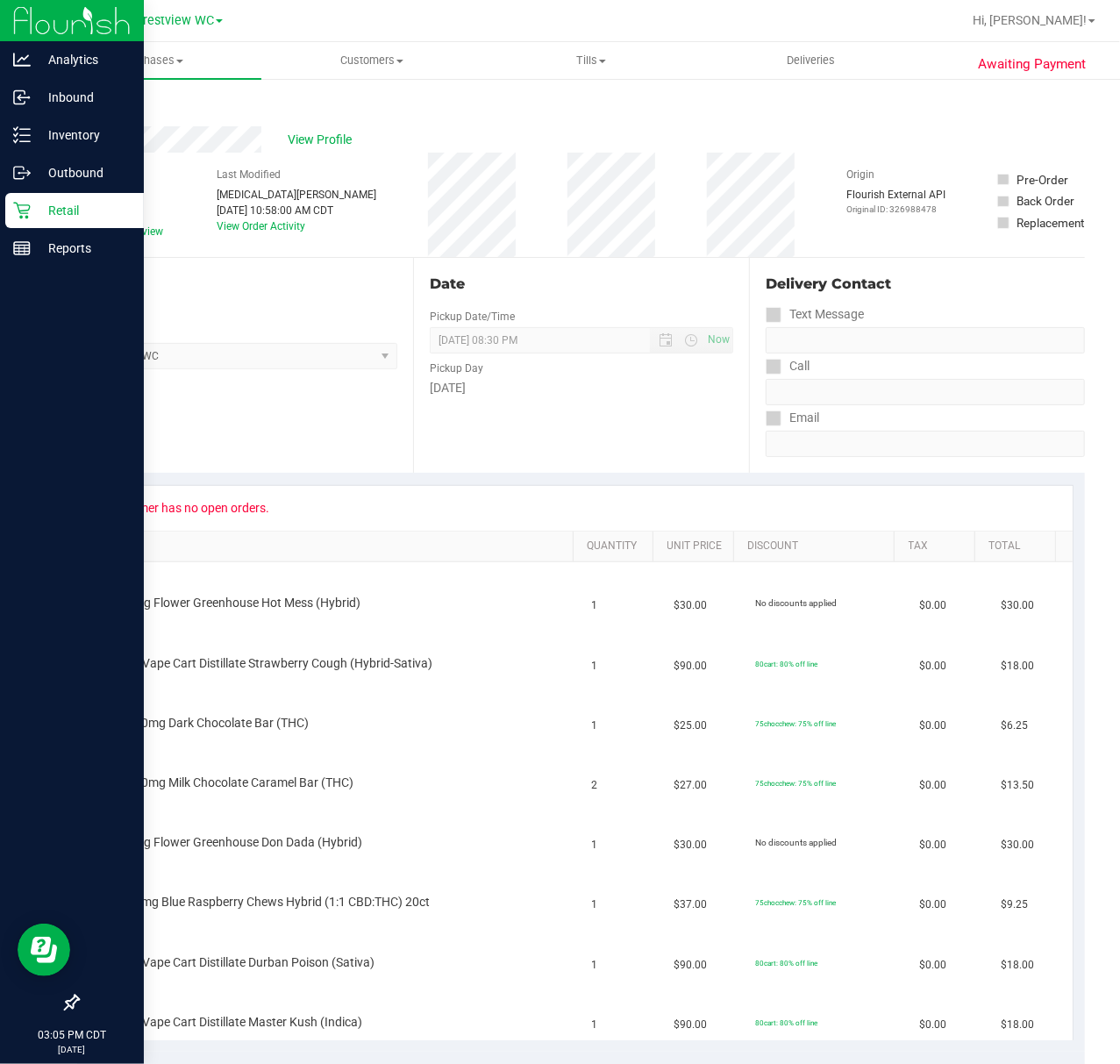
click at [51, 204] on p "Retail" at bounding box center [83, 210] width 105 height 21
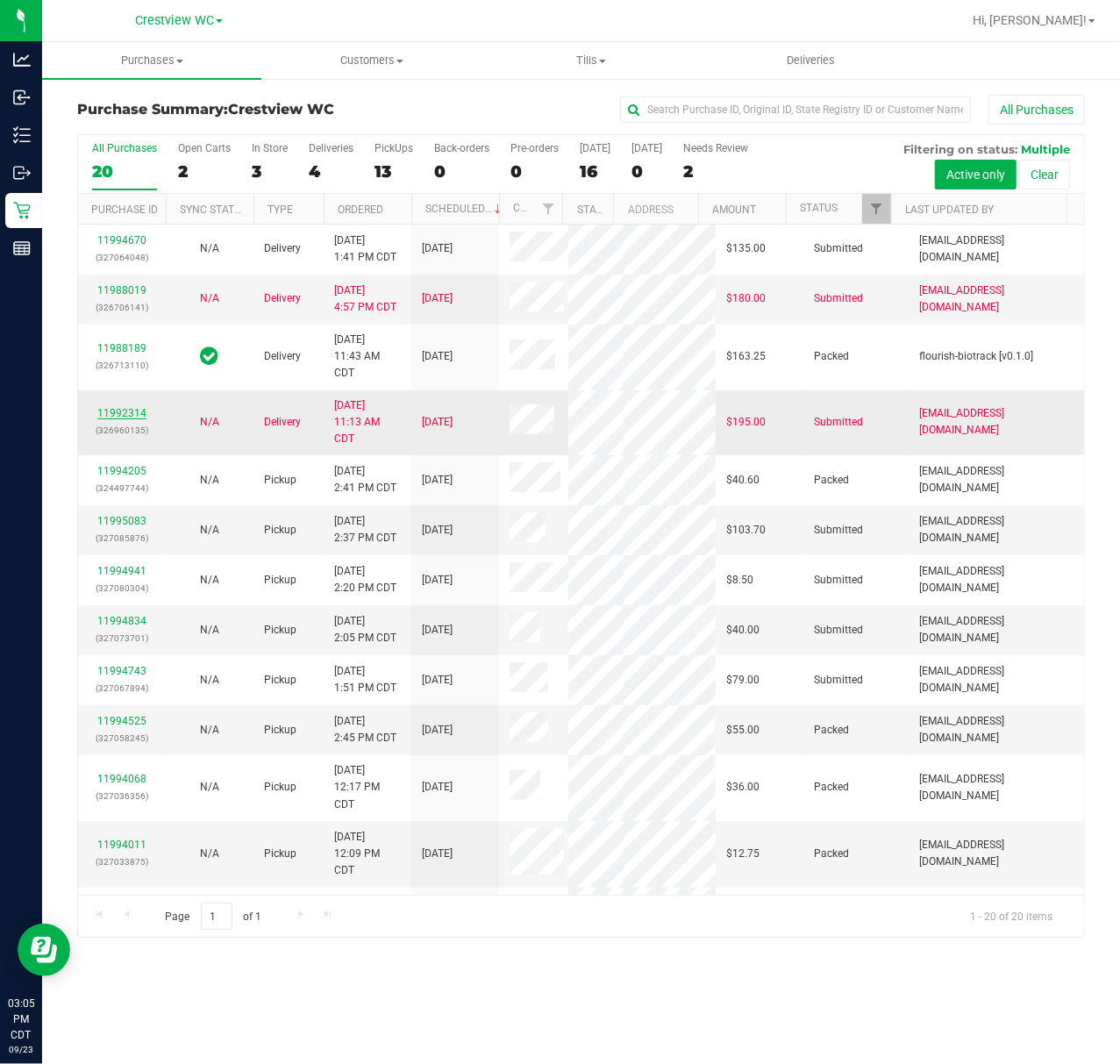
click at [140, 420] on link "11992314" at bounding box center [121, 412] width 49 height 12
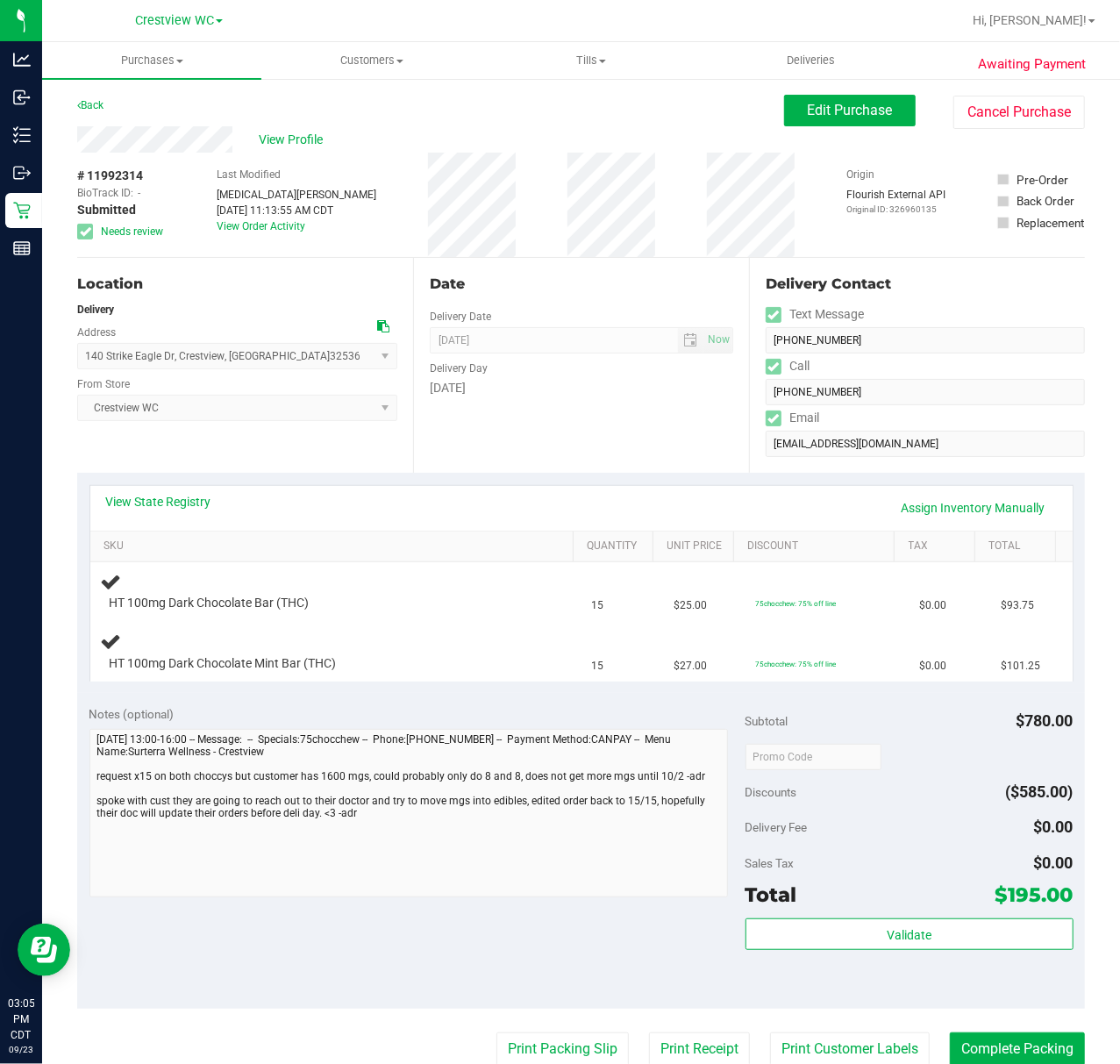
click at [137, 506] on link "View State Registry" at bounding box center [159, 501] width 105 height 18
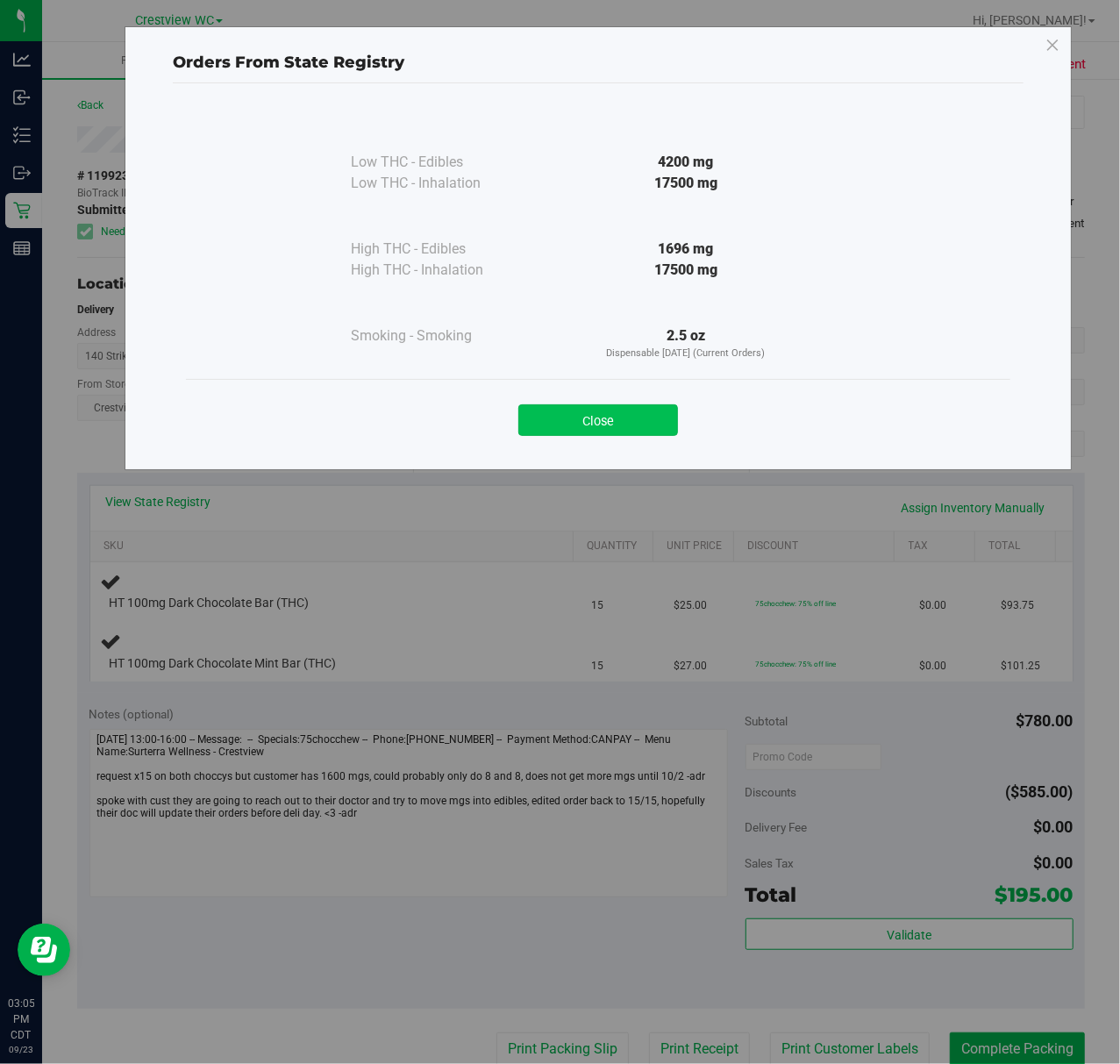
click at [584, 422] on button "Close" at bounding box center [598, 420] width 160 height 31
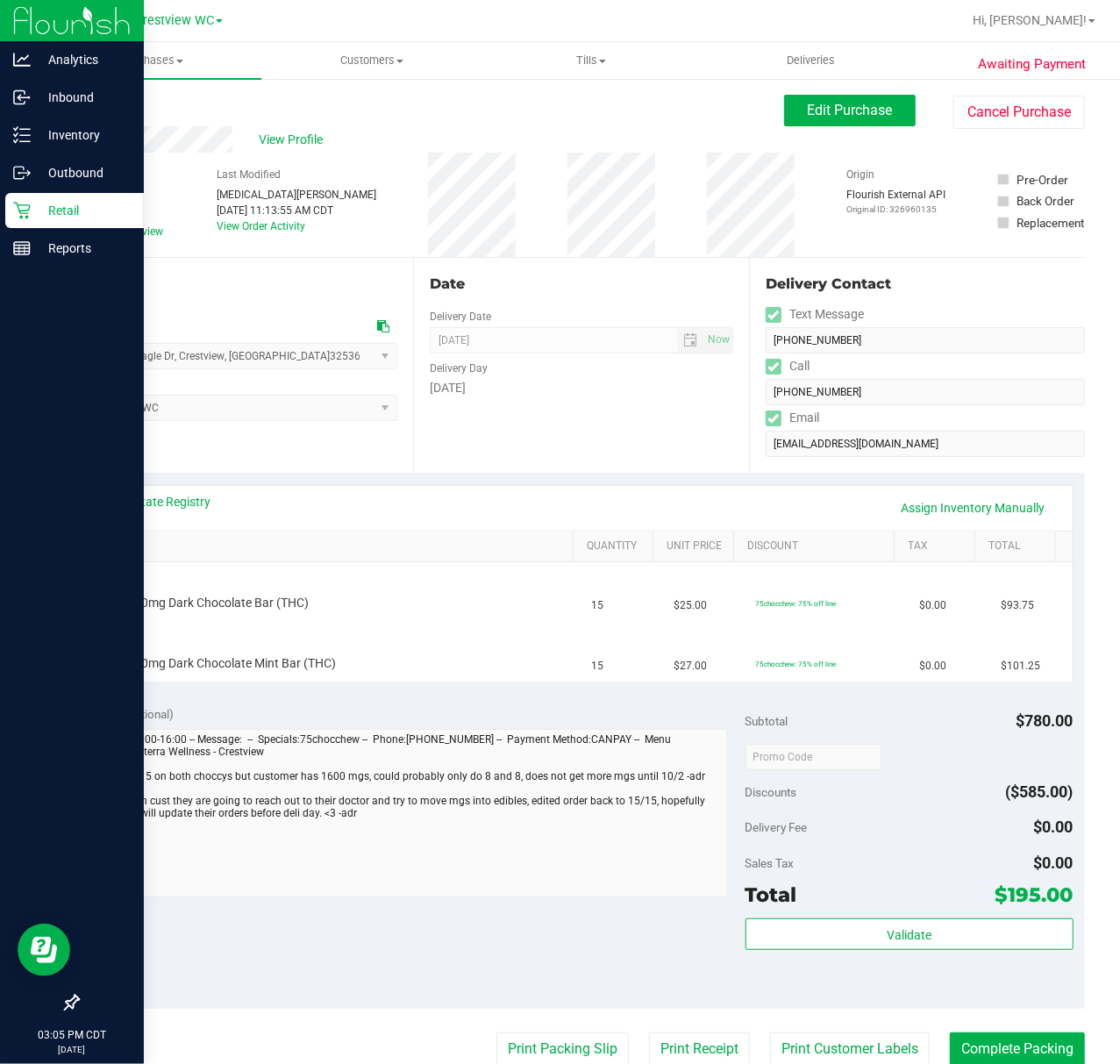
click at [39, 223] on div "Retail" at bounding box center [75, 211] width 139 height 35
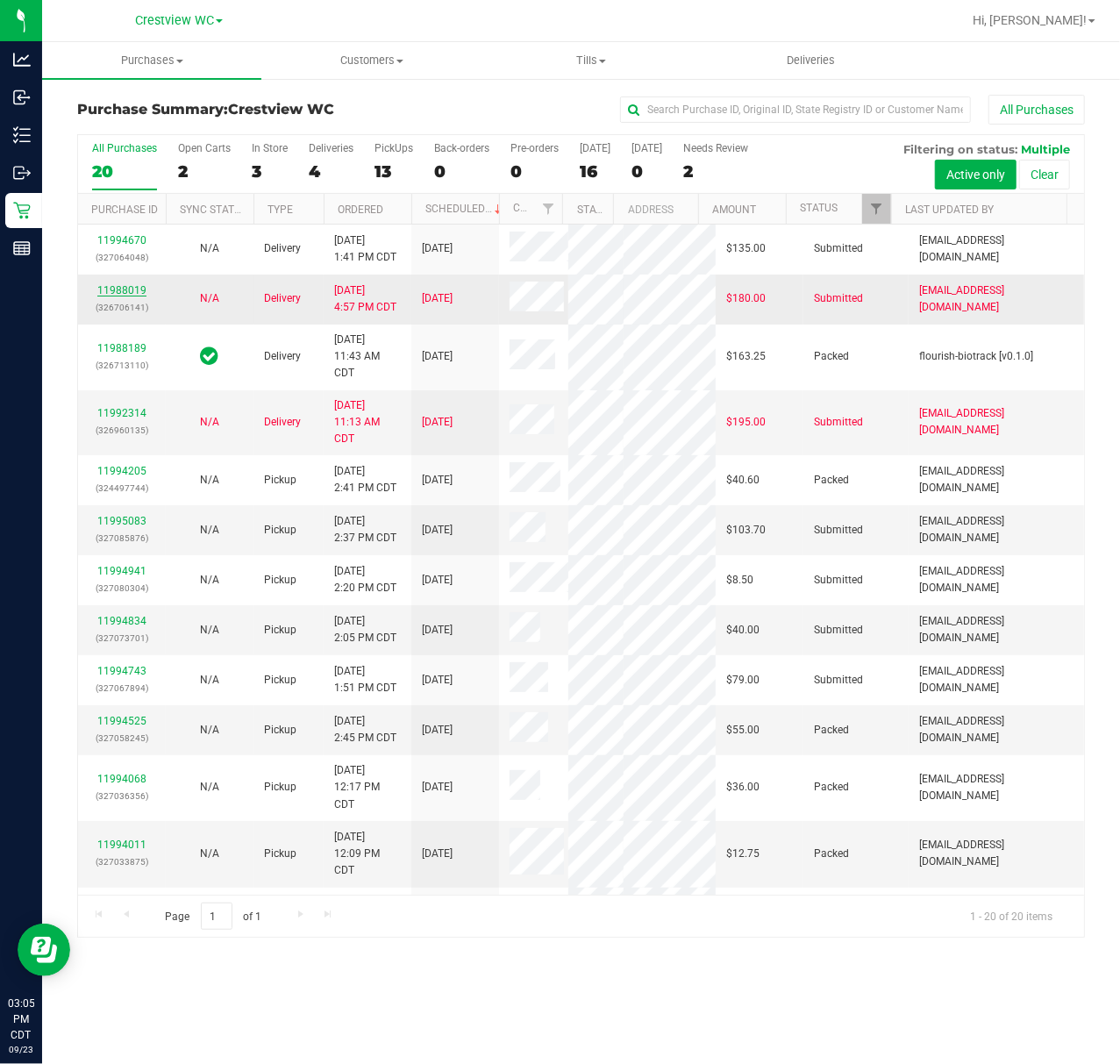
click at [130, 297] on link "11988019" at bounding box center [121, 289] width 49 height 12
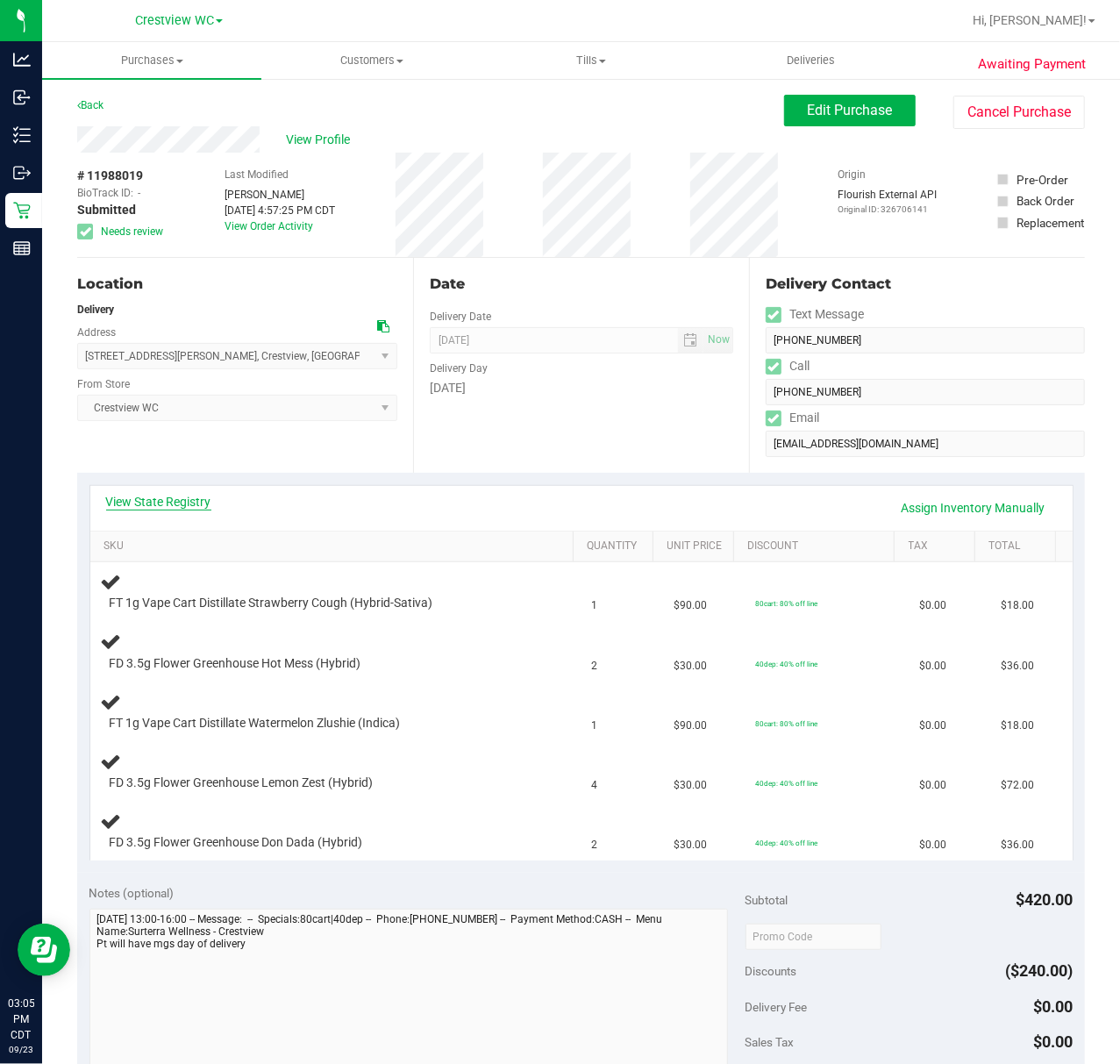
click at [173, 504] on link "View State Registry" at bounding box center [159, 501] width 105 height 18
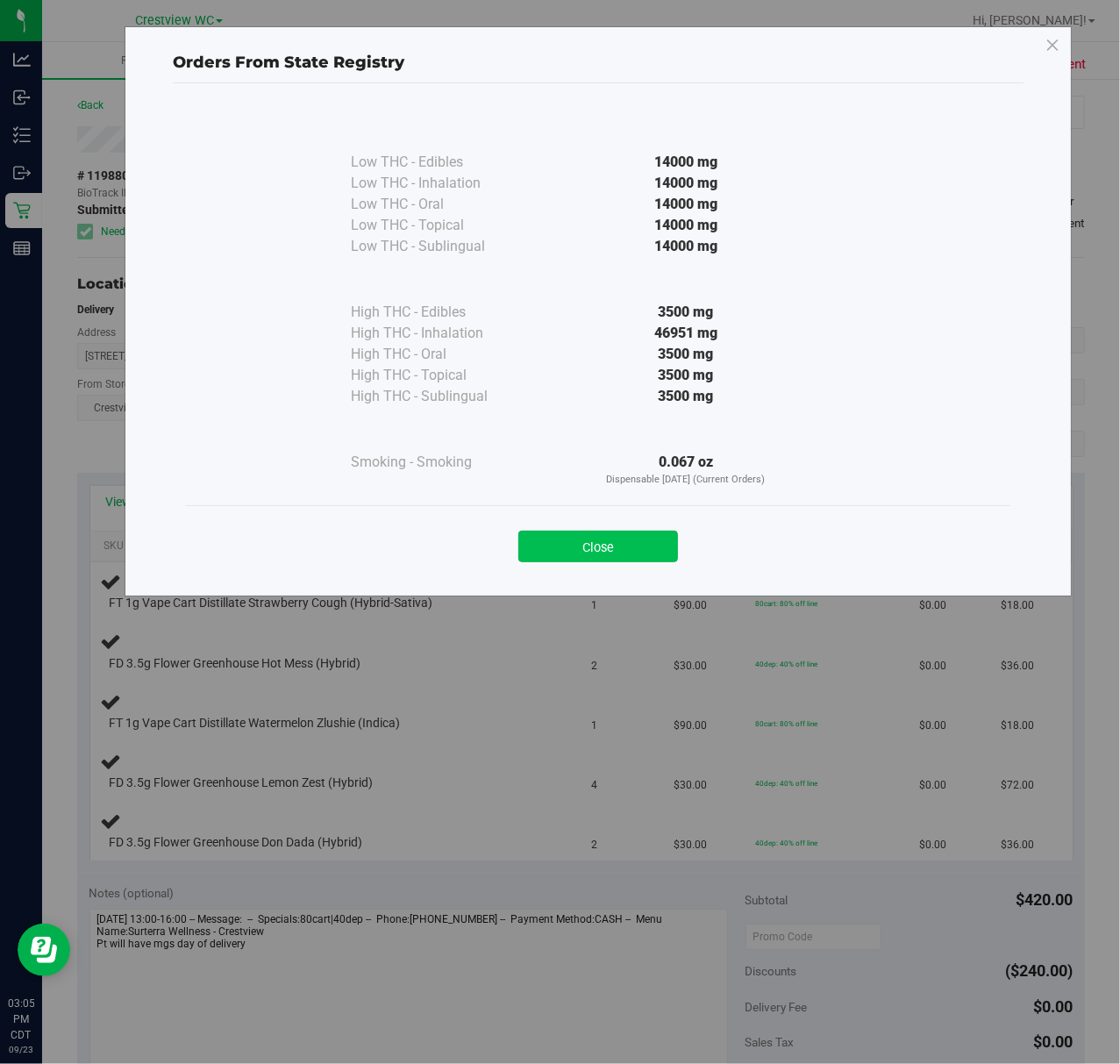
click at [647, 557] on button "Close" at bounding box center [598, 546] width 160 height 31
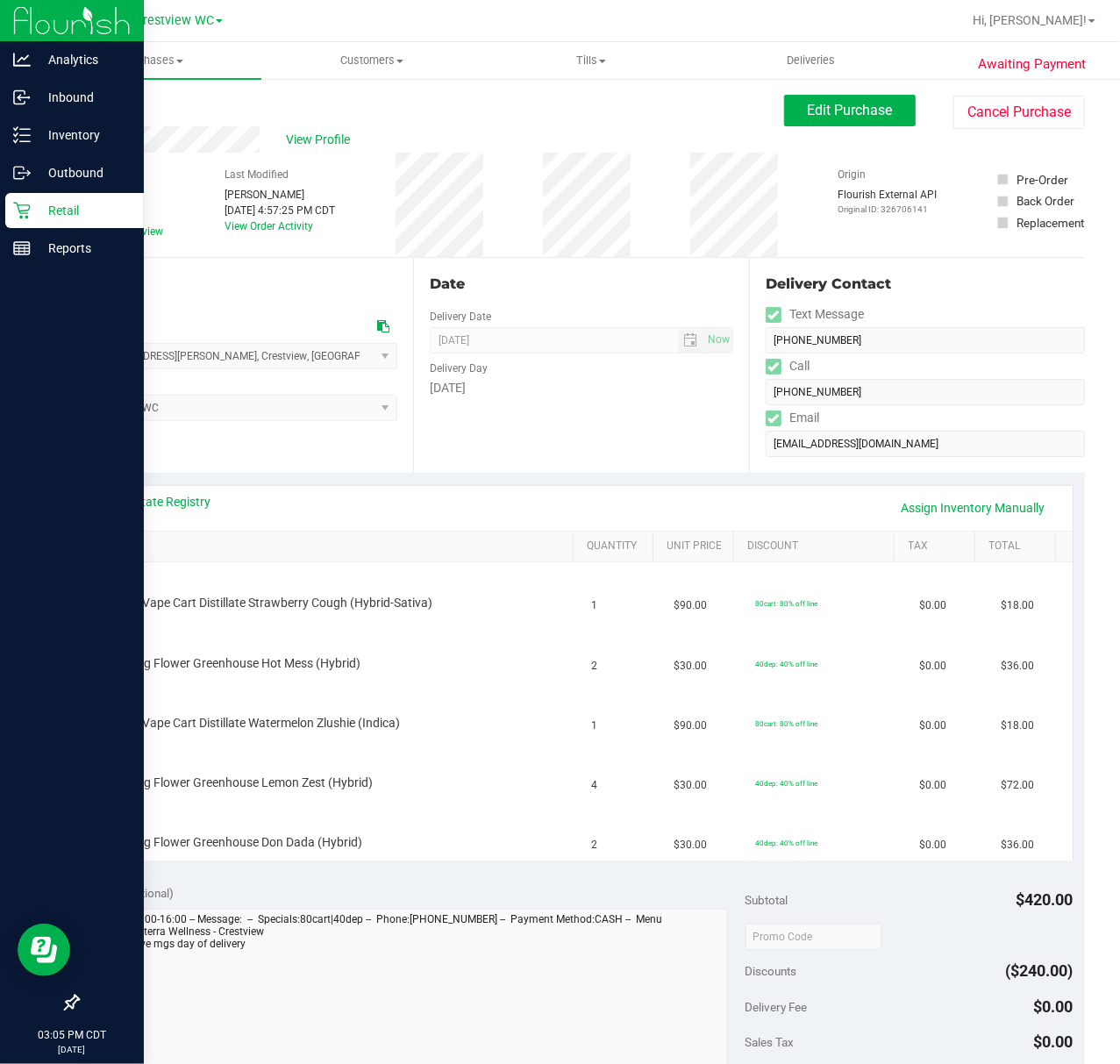
click at [33, 198] on div "Retail" at bounding box center [75, 211] width 139 height 35
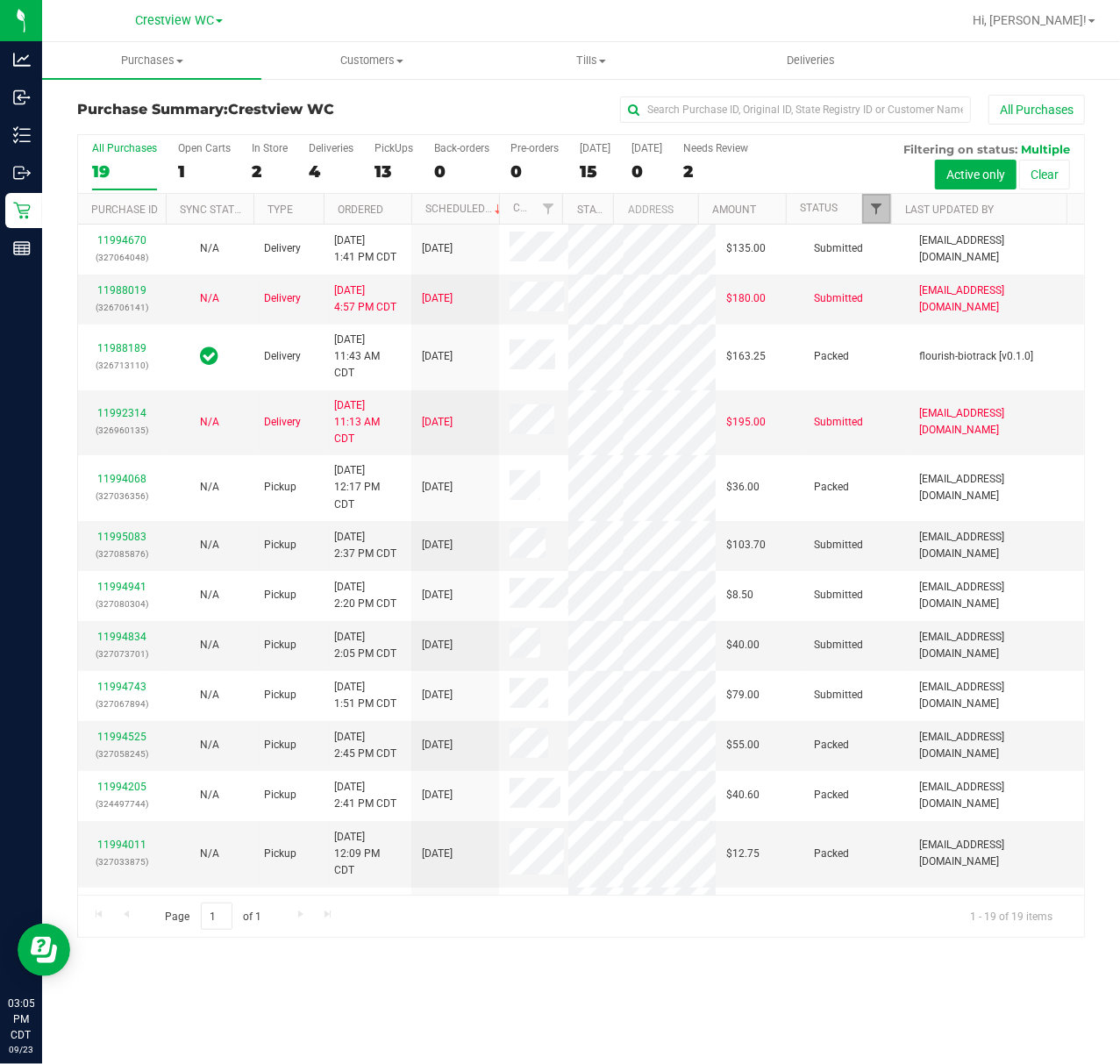
click at [883, 203] on span "Filter" at bounding box center [875, 208] width 14 height 14
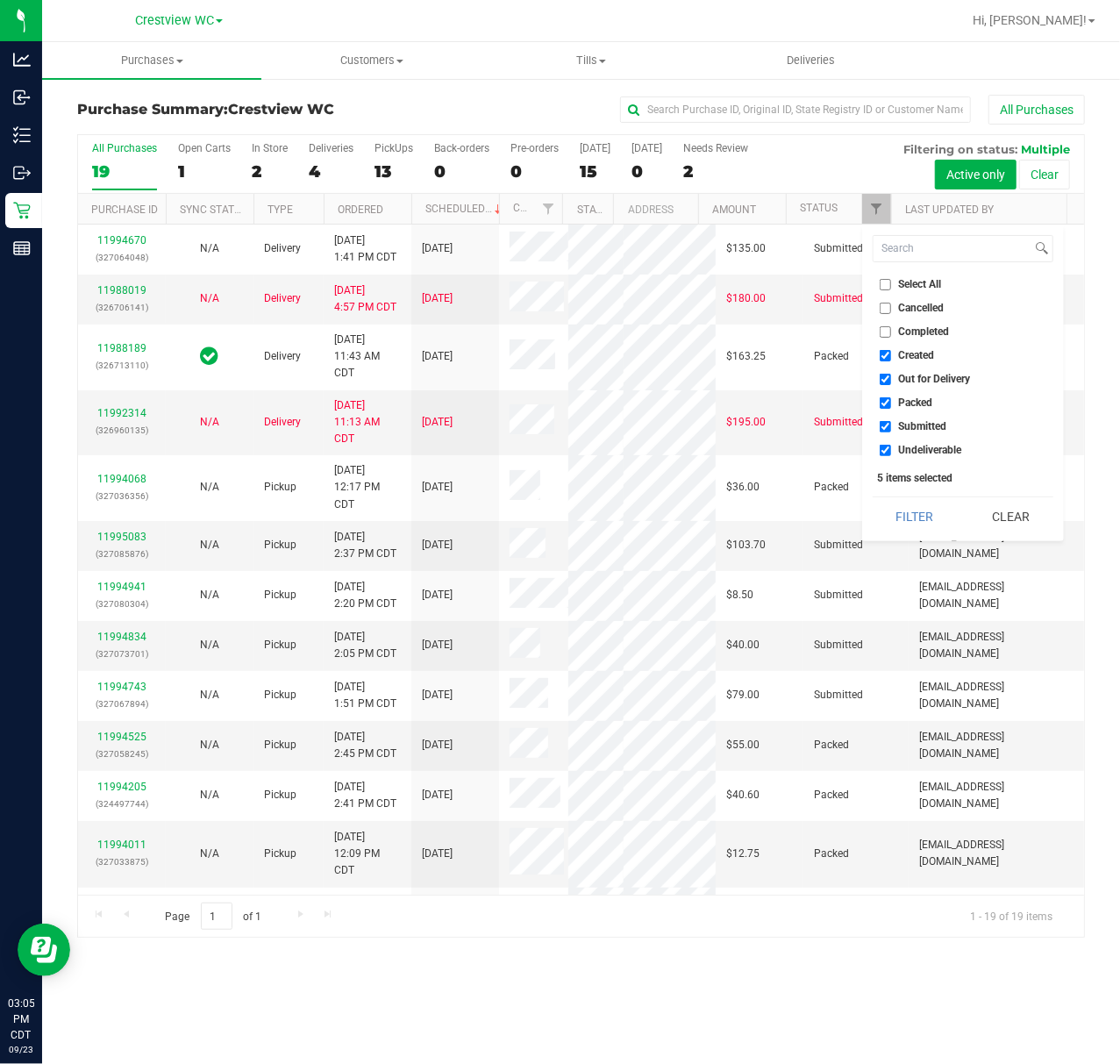
click at [884, 283] on input "Select All" at bounding box center [885, 285] width 11 height 11
checkbox input "true"
click at [884, 283] on input "Select All" at bounding box center [885, 285] width 11 height 11
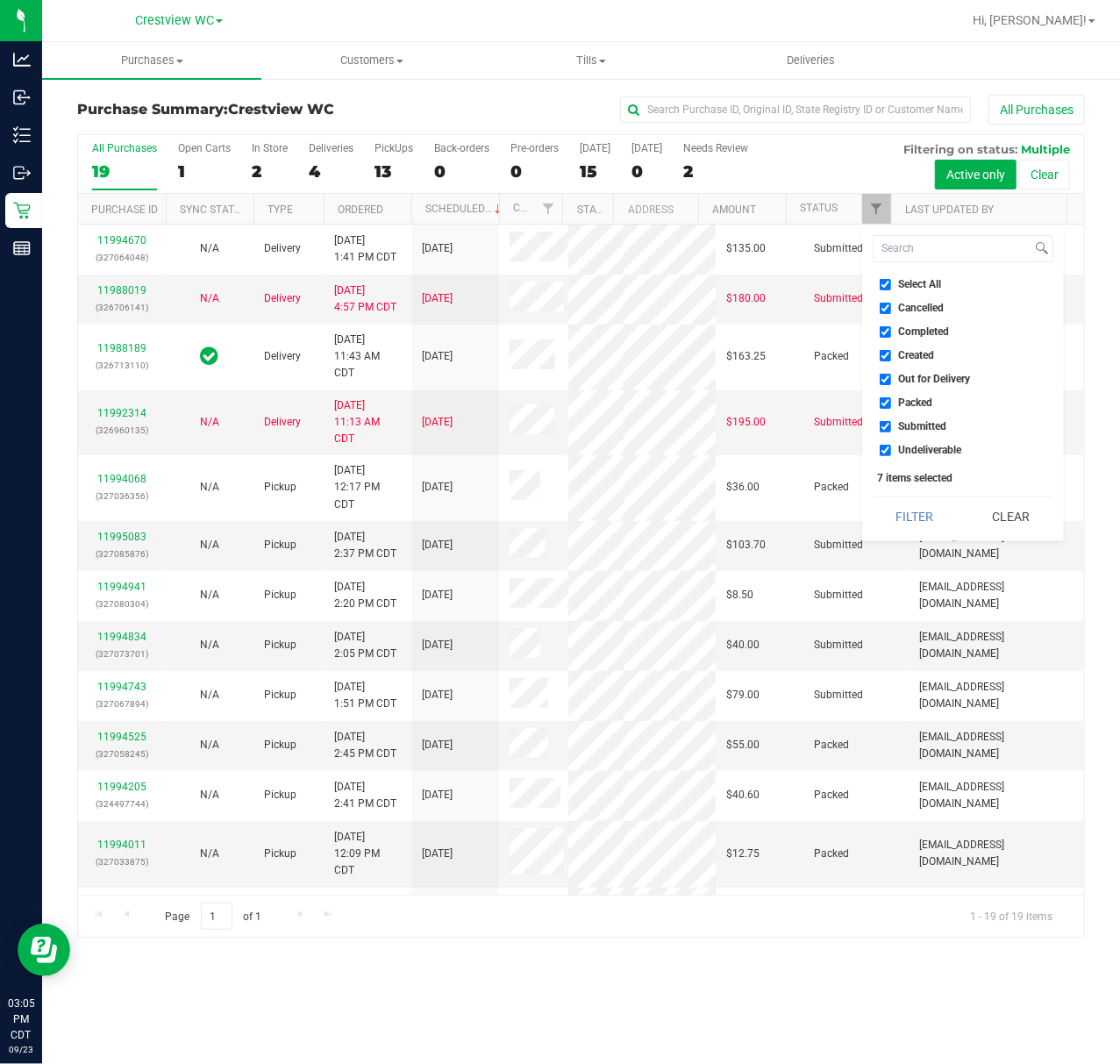
checkbox input "false"
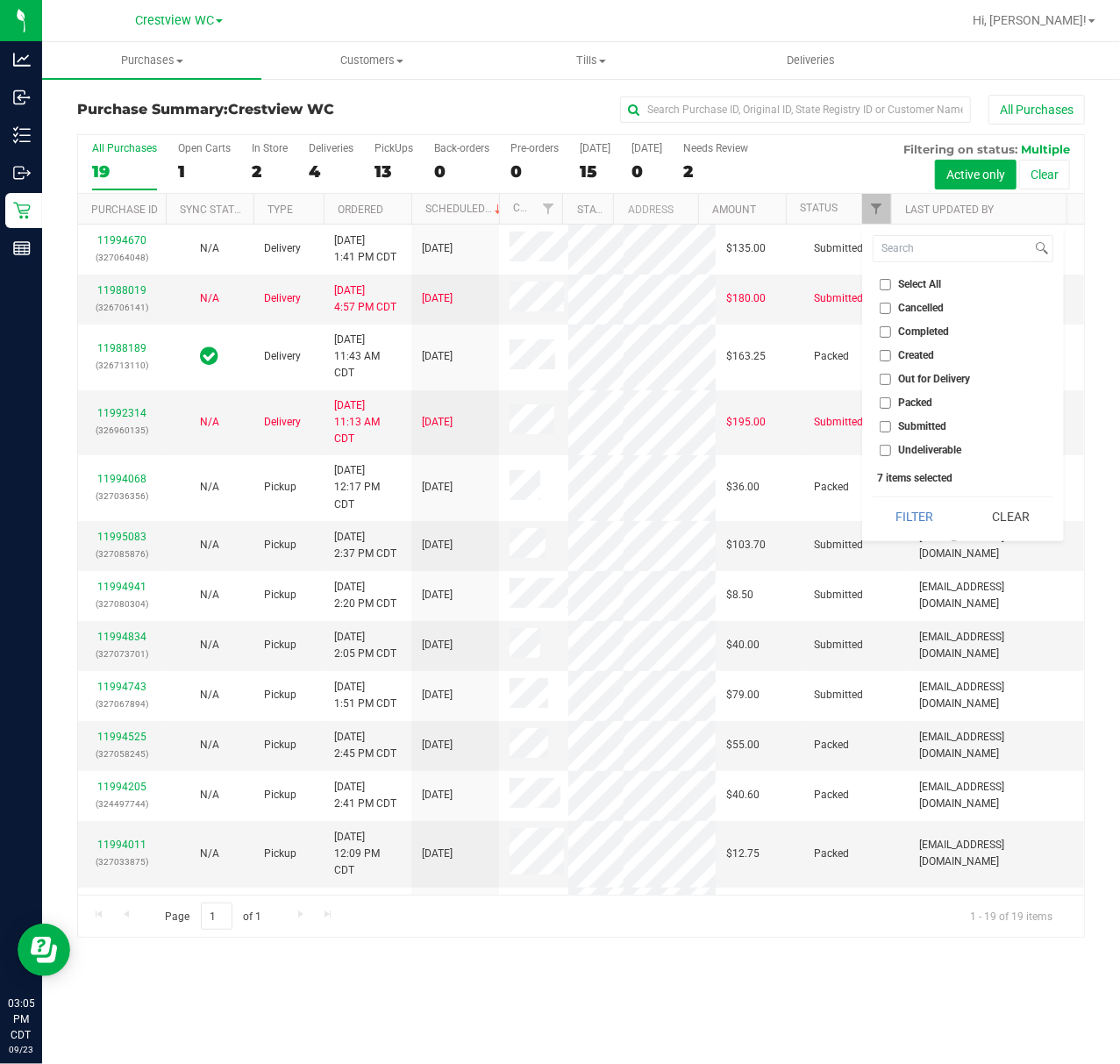
checkbox input "false"
click at [909, 430] on span "Submitted" at bounding box center [923, 425] width 48 height 10
click at [891, 430] on input "Submitted" at bounding box center [885, 426] width 11 height 11
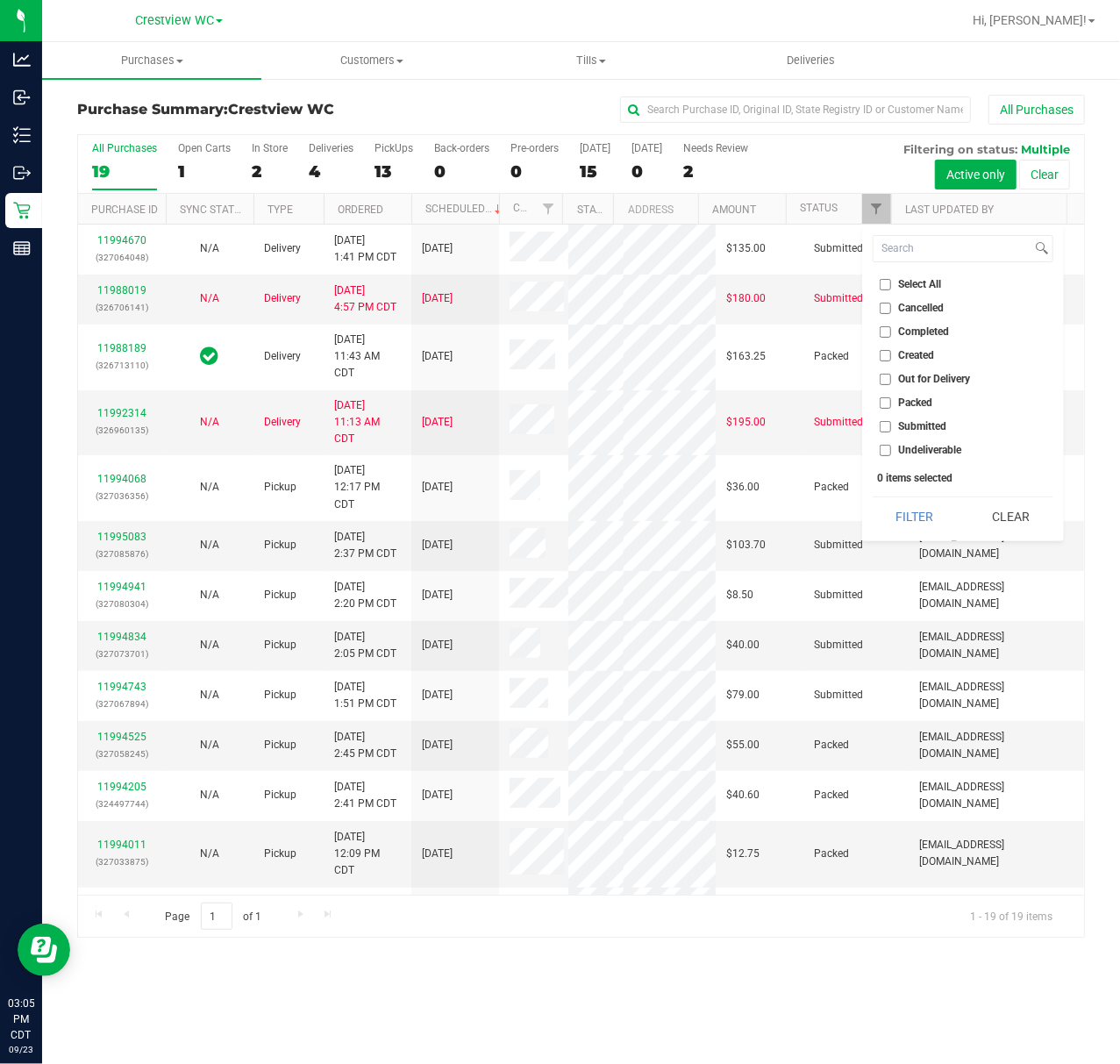
checkbox input "true"
click at [901, 507] on button "Filter" at bounding box center [914, 517] width 84 height 39
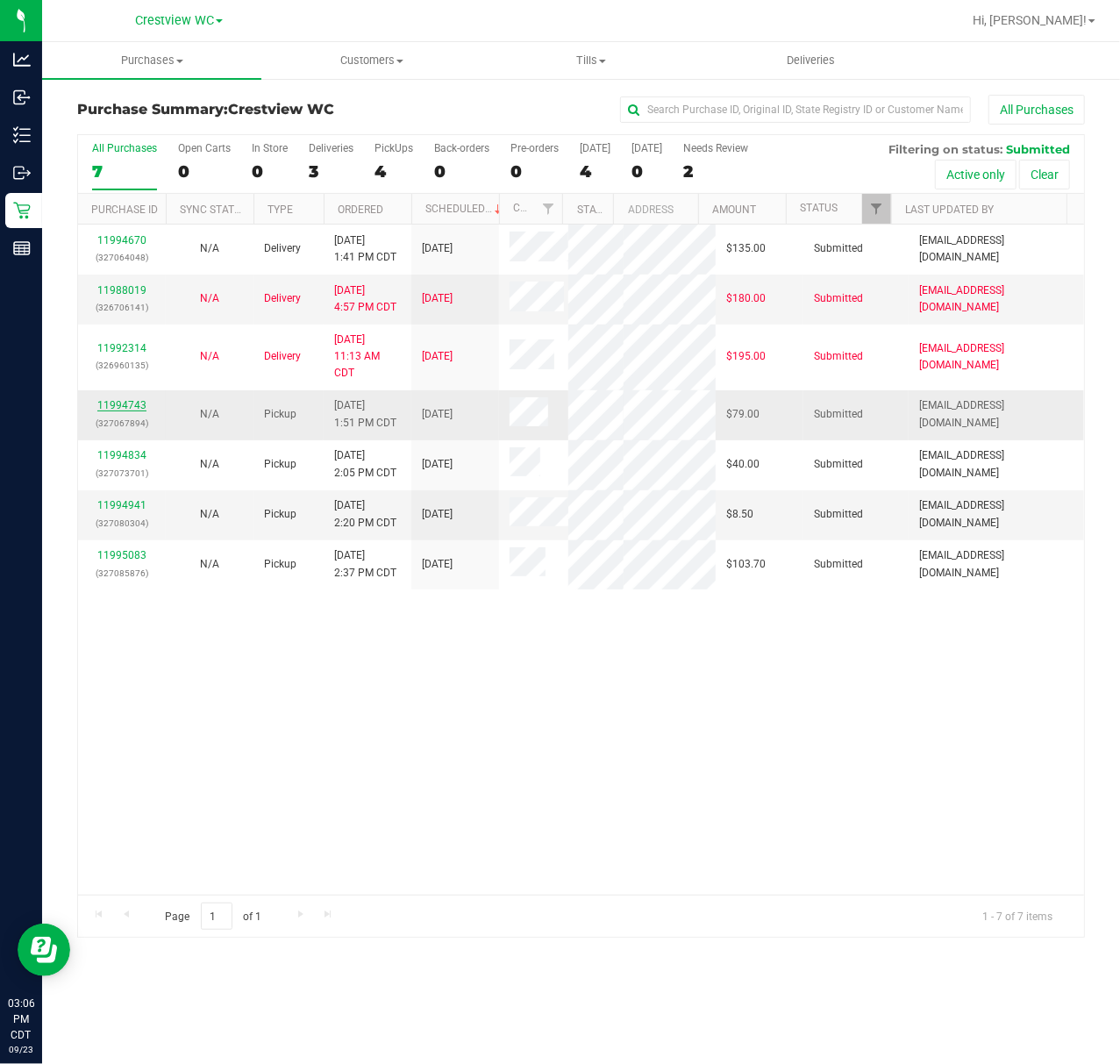
click at [120, 411] on link "11994743" at bounding box center [121, 405] width 49 height 12
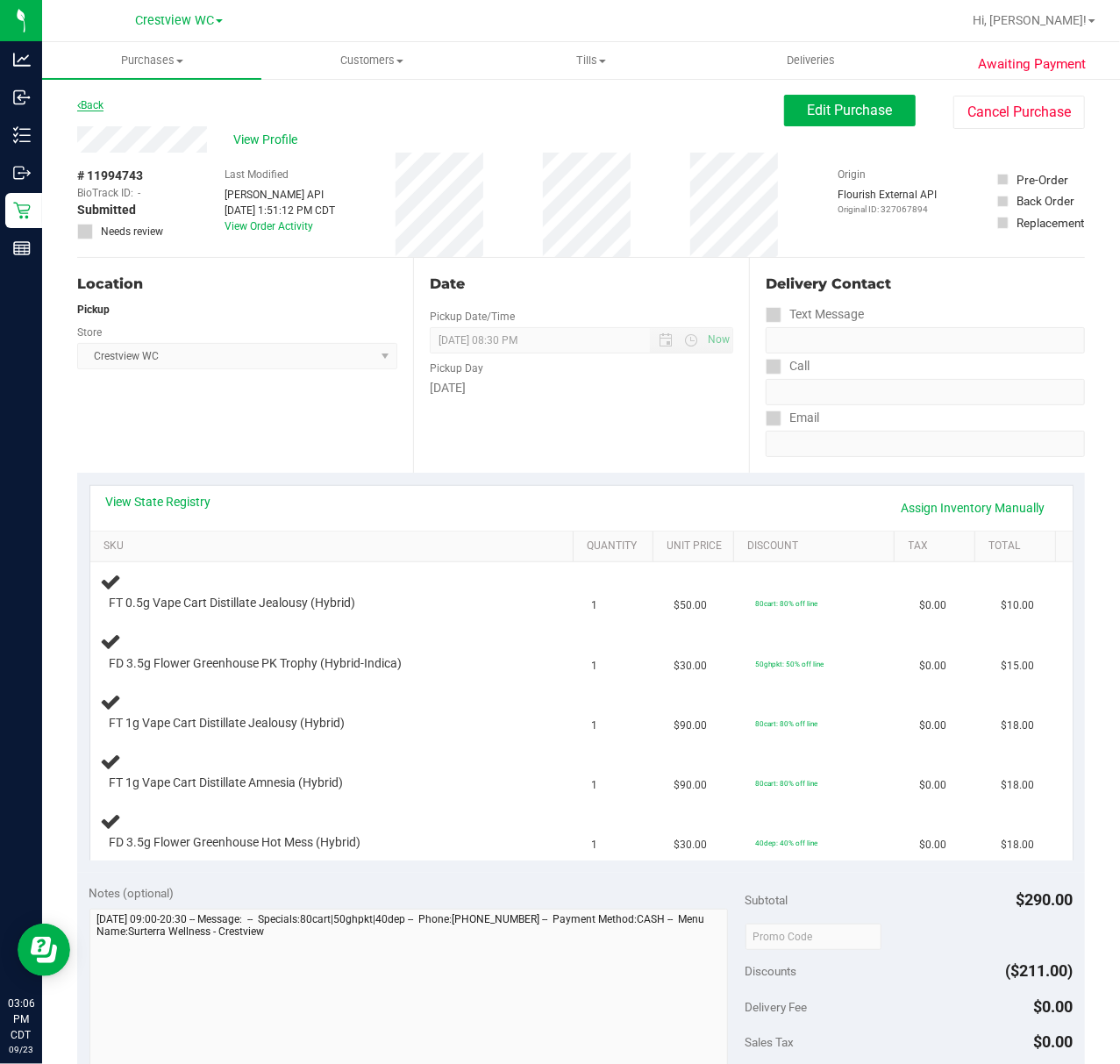
click at [102, 102] on link "Back" at bounding box center [90, 104] width 26 height 12
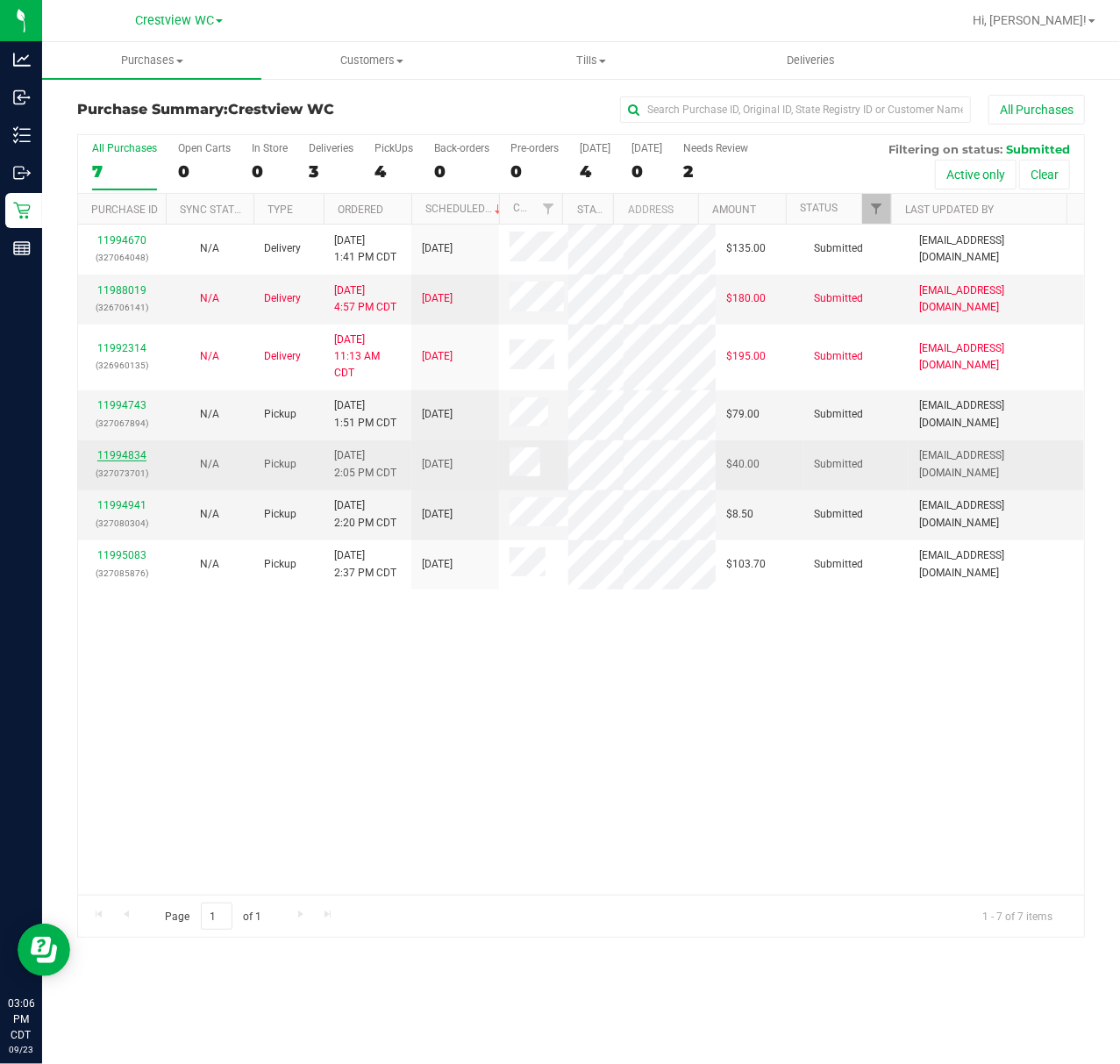
click at [121, 461] on link "11994834" at bounding box center [121, 455] width 49 height 12
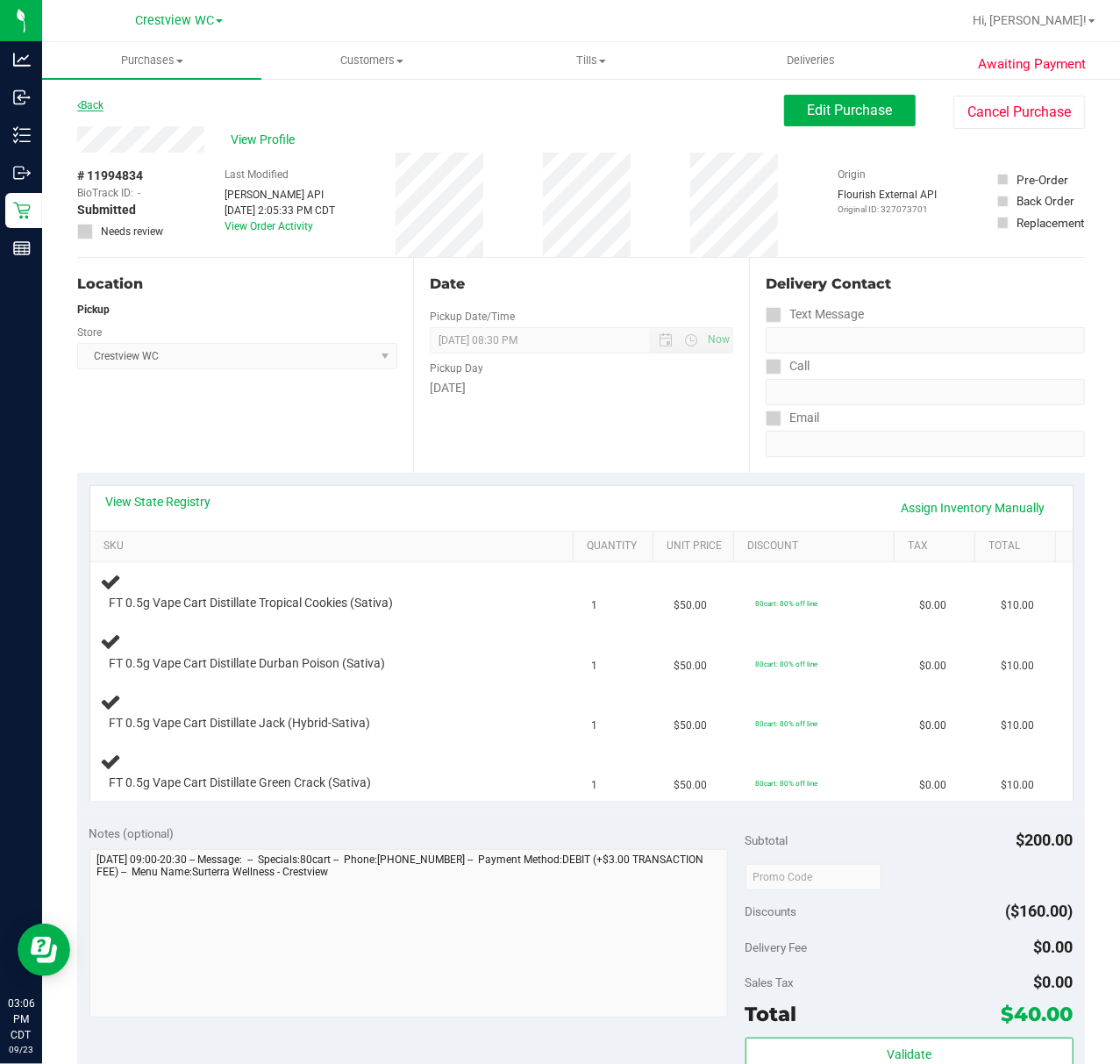
click at [100, 106] on link "Back" at bounding box center [90, 104] width 26 height 12
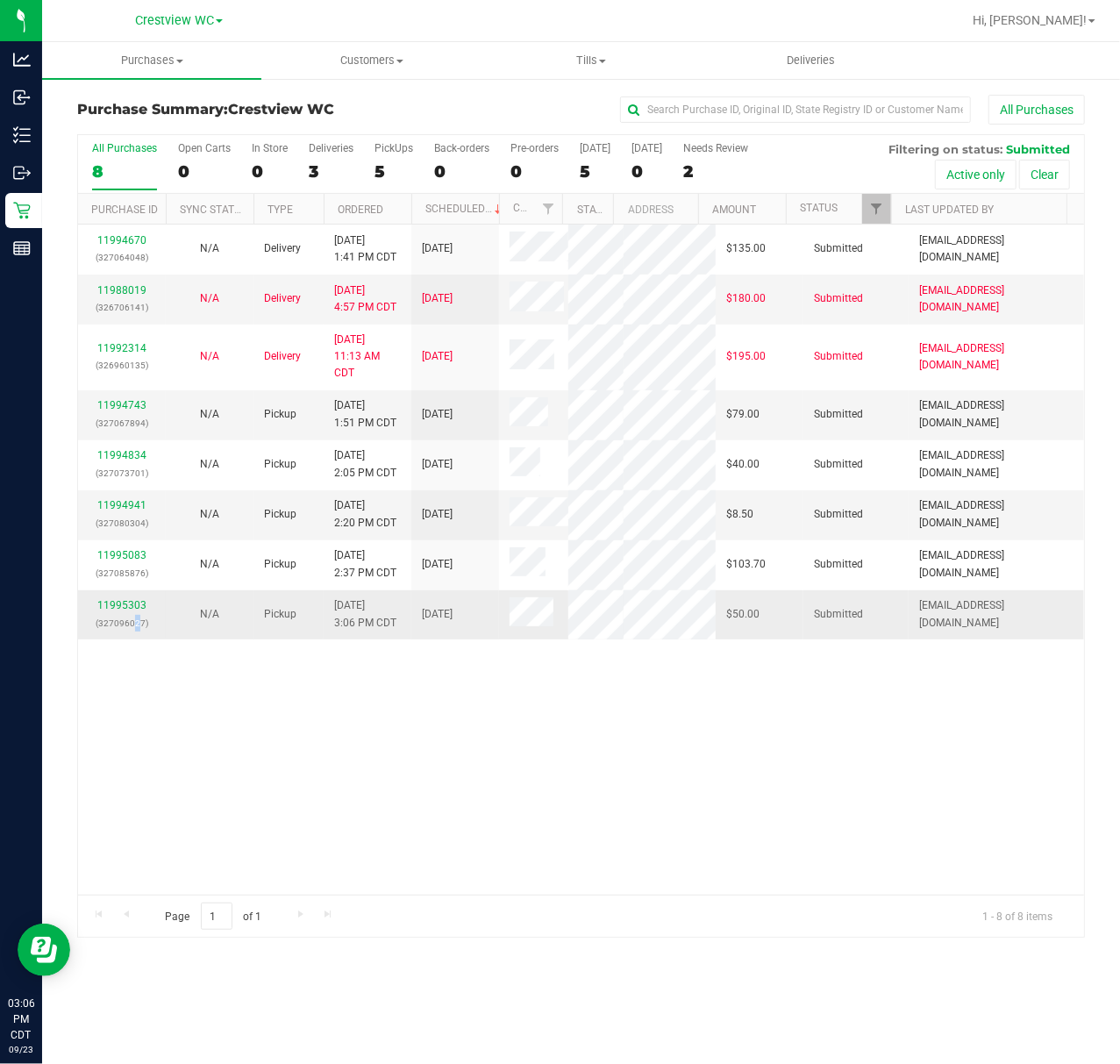
click at [139, 631] on p "(327096027)" at bounding box center [122, 623] width 67 height 17
click at [141, 631] on p "(327096027)" at bounding box center [122, 623] width 67 height 17
click at [141, 611] on link "11995303" at bounding box center [121, 605] width 49 height 12
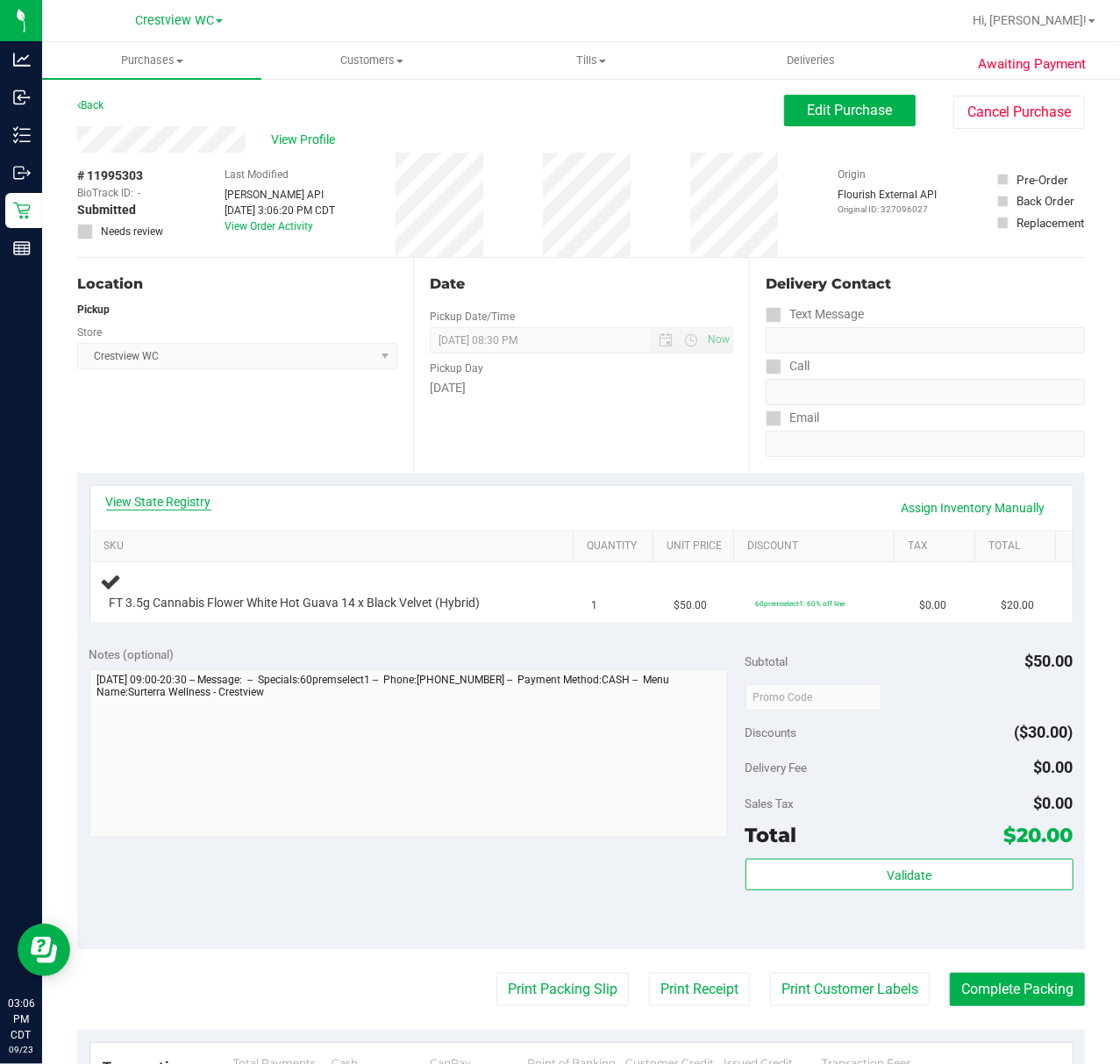
click at [165, 495] on link "View State Registry" at bounding box center [159, 501] width 105 height 18
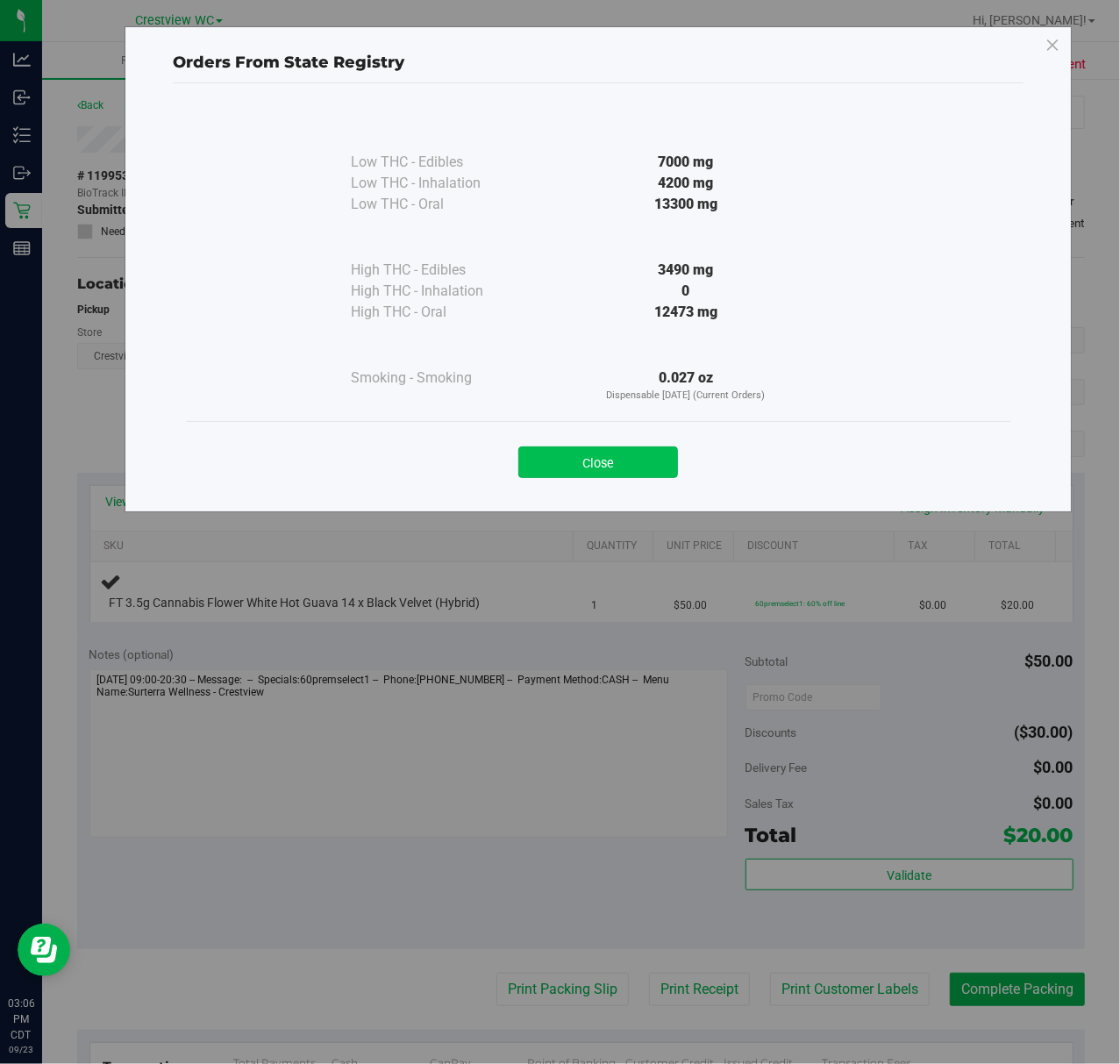
click at [587, 471] on button "Close" at bounding box center [598, 462] width 160 height 31
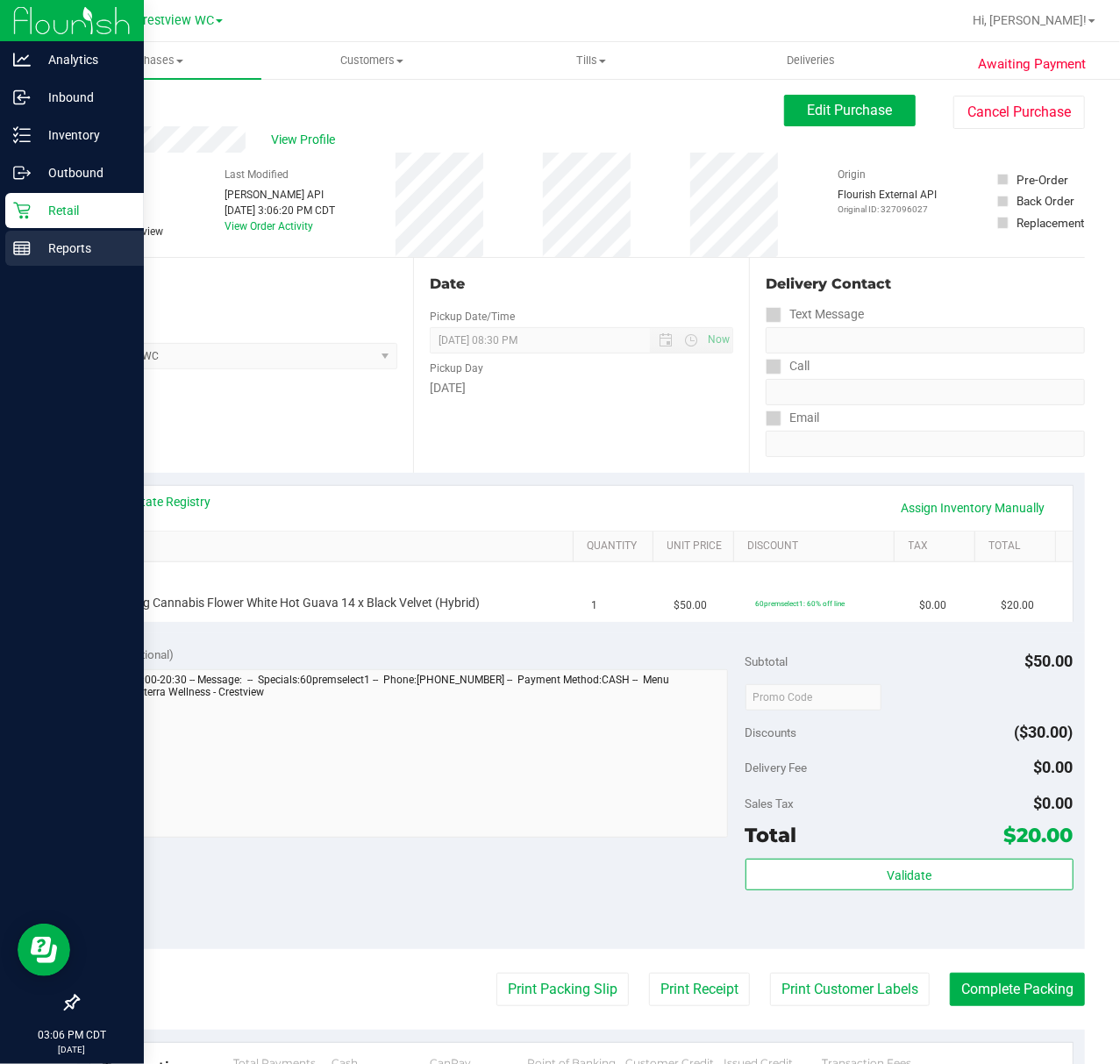
click at [37, 242] on p "Reports" at bounding box center [83, 248] width 105 height 21
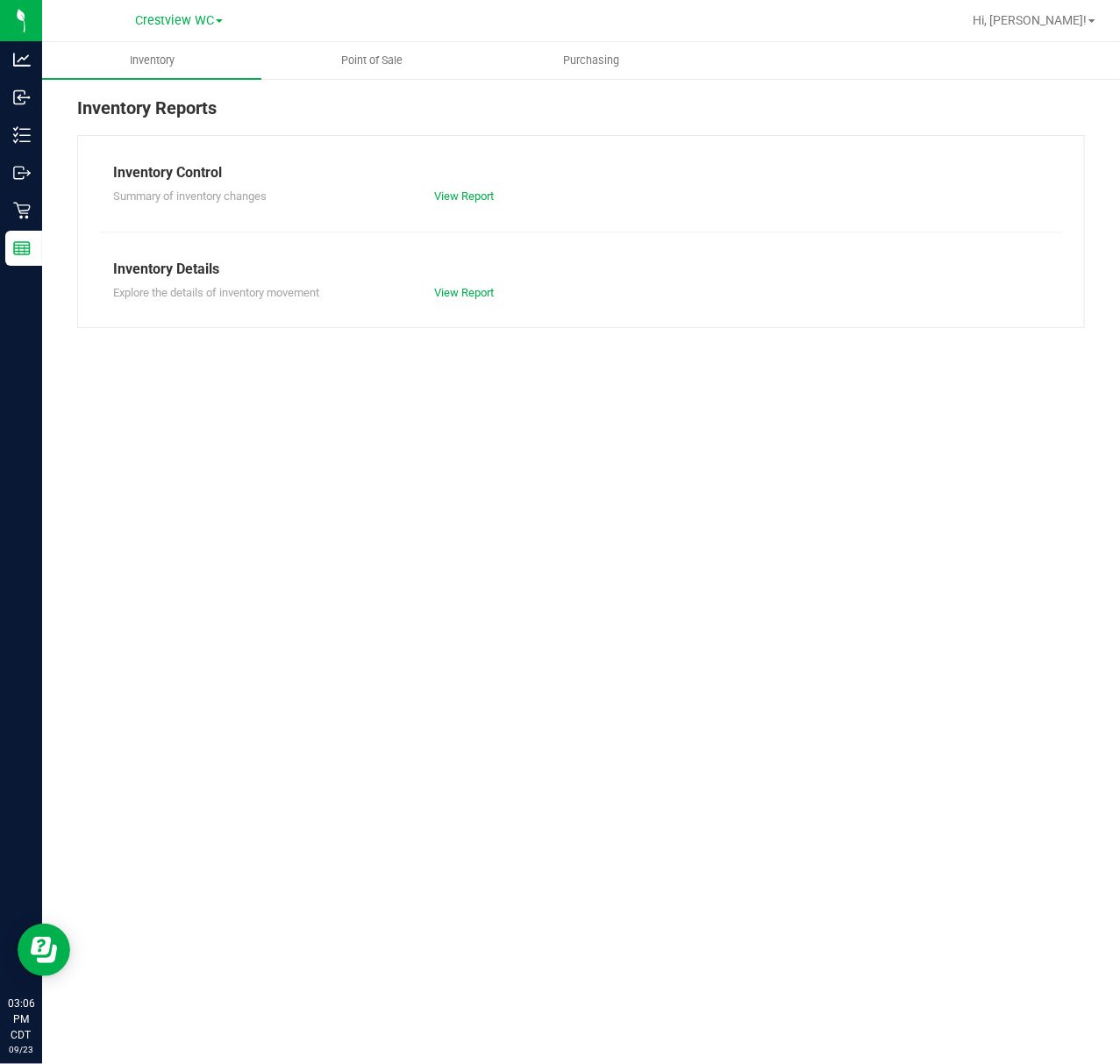
click at [400, 41] on nav "Crestview WC Hi, [PERSON_NAME]!" at bounding box center [581, 21] width 1077 height 43
click at [403, 54] on span "Point of Sale" at bounding box center [371, 60] width 109 height 16
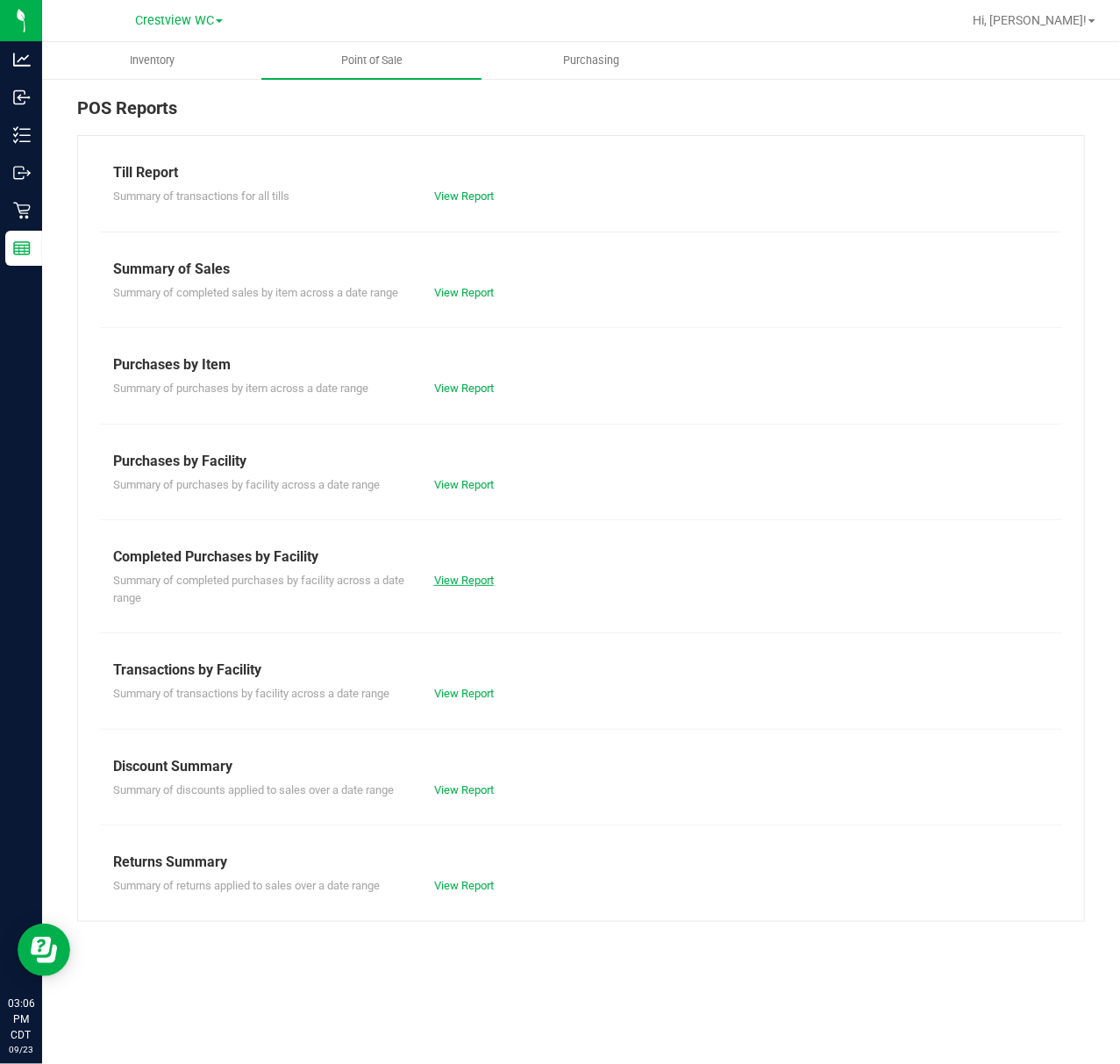
click at [489, 586] on link "View Report" at bounding box center [464, 581] width 60 height 13
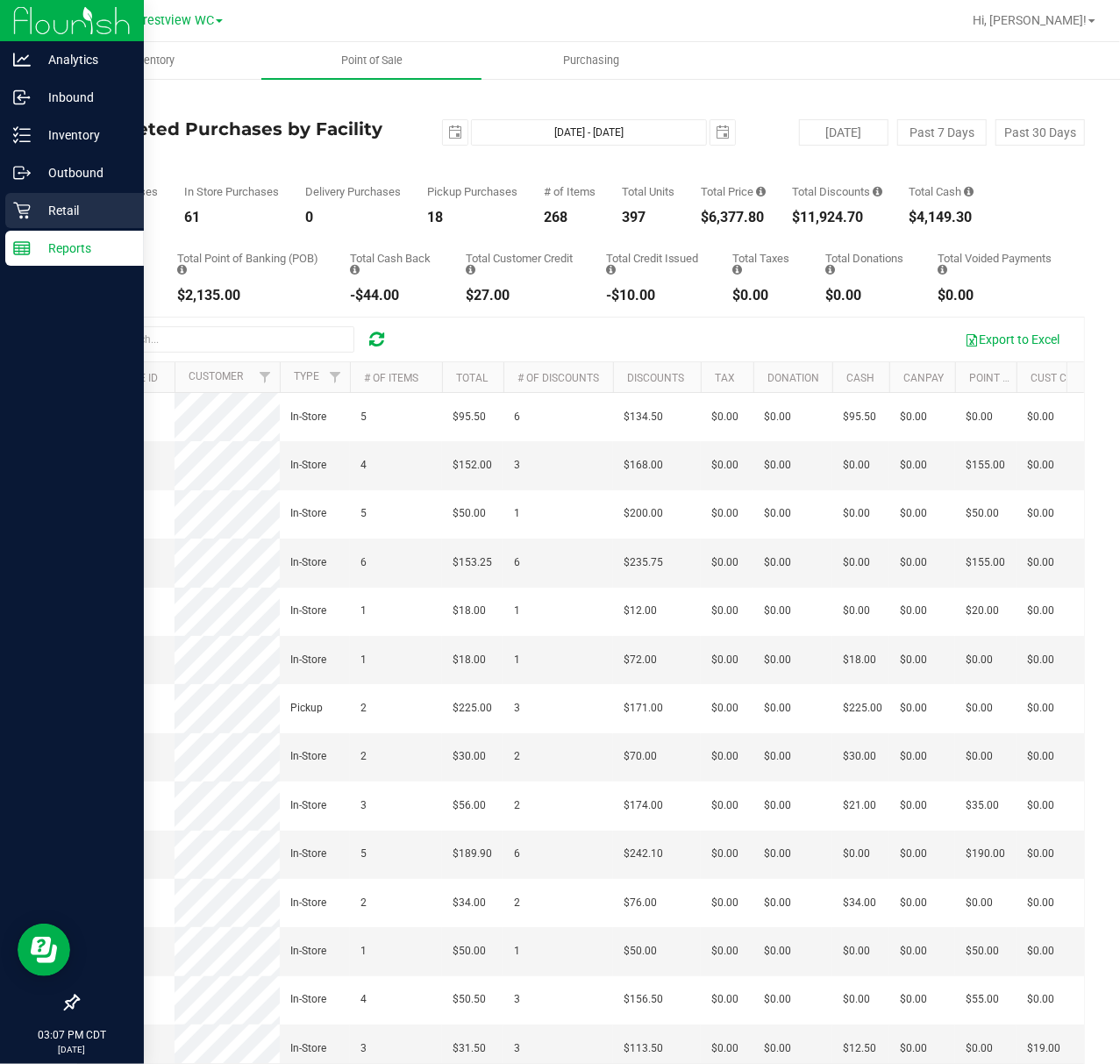
click at [1, 223] on link "Retail" at bounding box center [72, 212] width 144 height 38
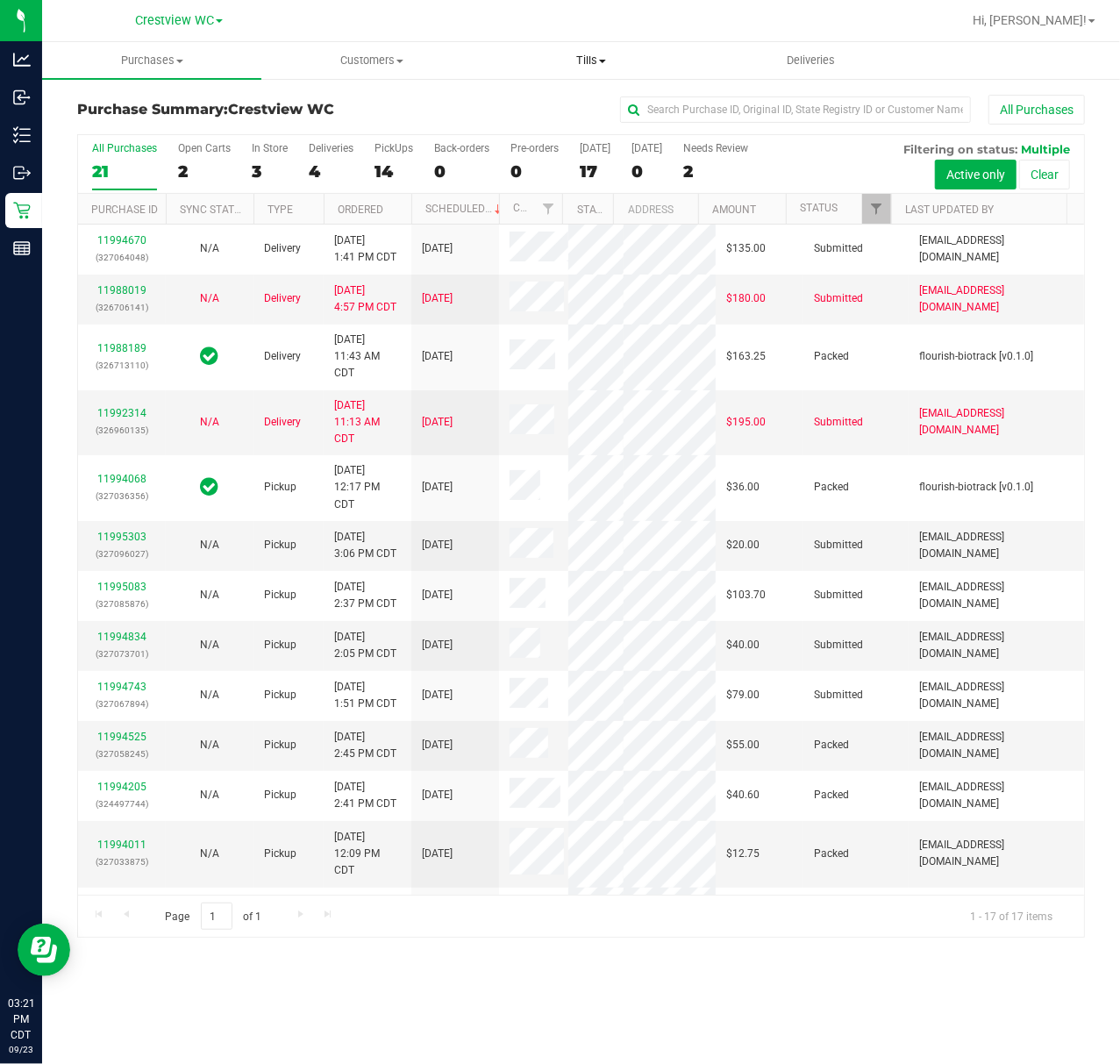
drag, startPoint x: 646, startPoint y: 58, endPoint x: 615, endPoint y: 111, distance: 61.4
click at [646, 58] on span "Tills" at bounding box center [590, 60] width 217 height 16
click at [600, 103] on li "Manage tills" at bounding box center [590, 105] width 219 height 21
